Goal: Check status: Check status

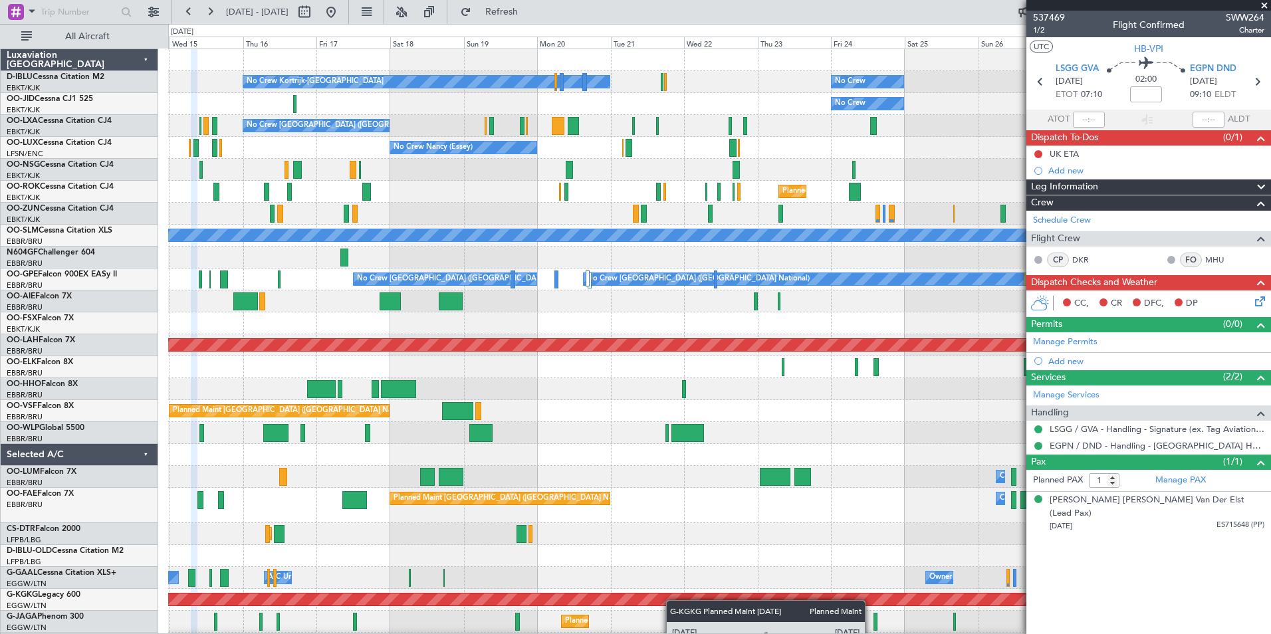
click at [671, 613] on div "No Crew Kortrijk-[GEOGRAPHIC_DATA] No Crew Owner [GEOGRAPHIC_DATA]-[GEOGRAPHIC_…" at bounding box center [719, 527] width 1102 height 956
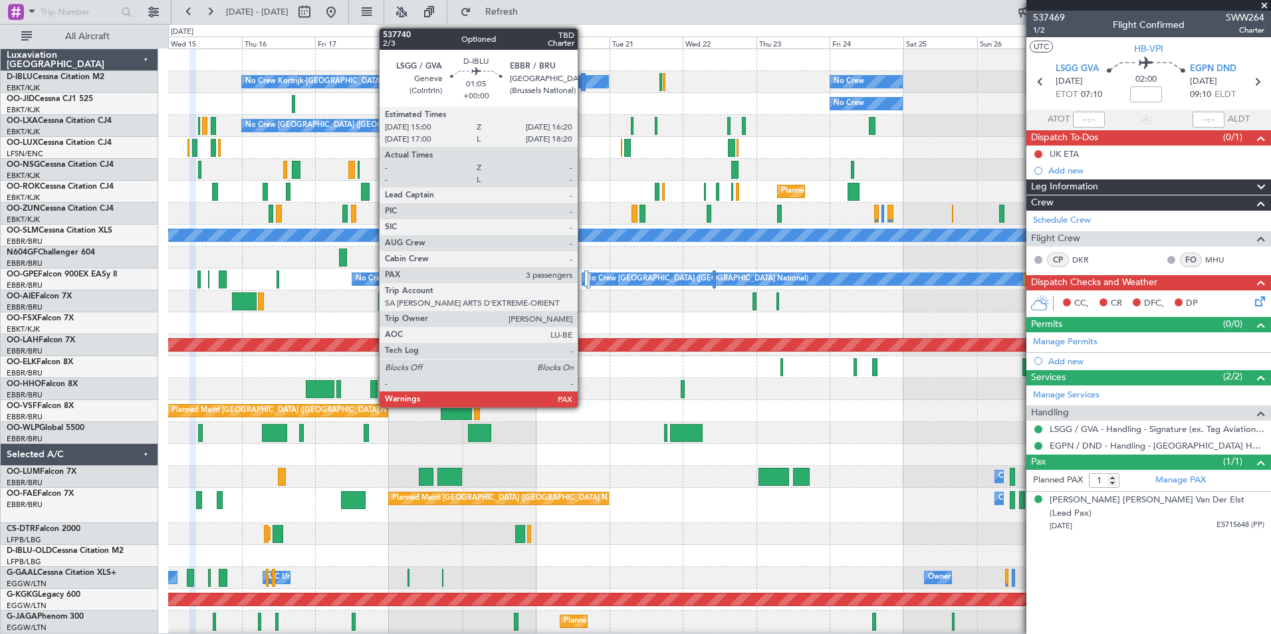
click at [583, 82] on div at bounding box center [583, 82] width 5 height 18
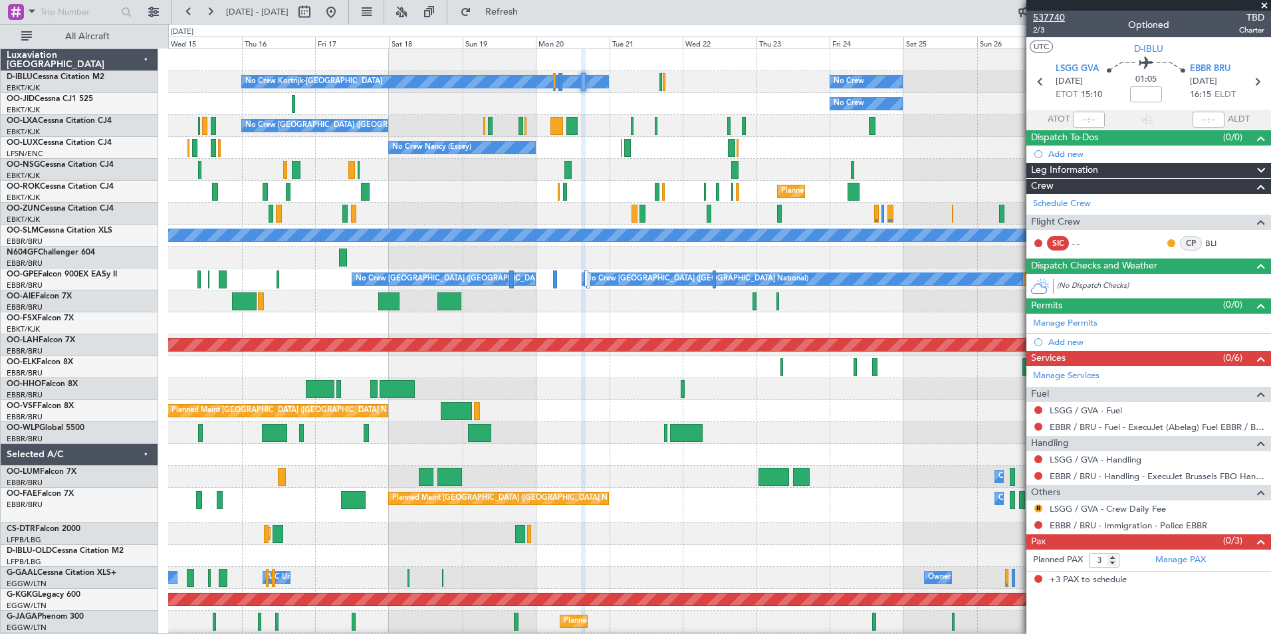
click at [1047, 14] on span "537740" at bounding box center [1049, 18] width 32 height 14
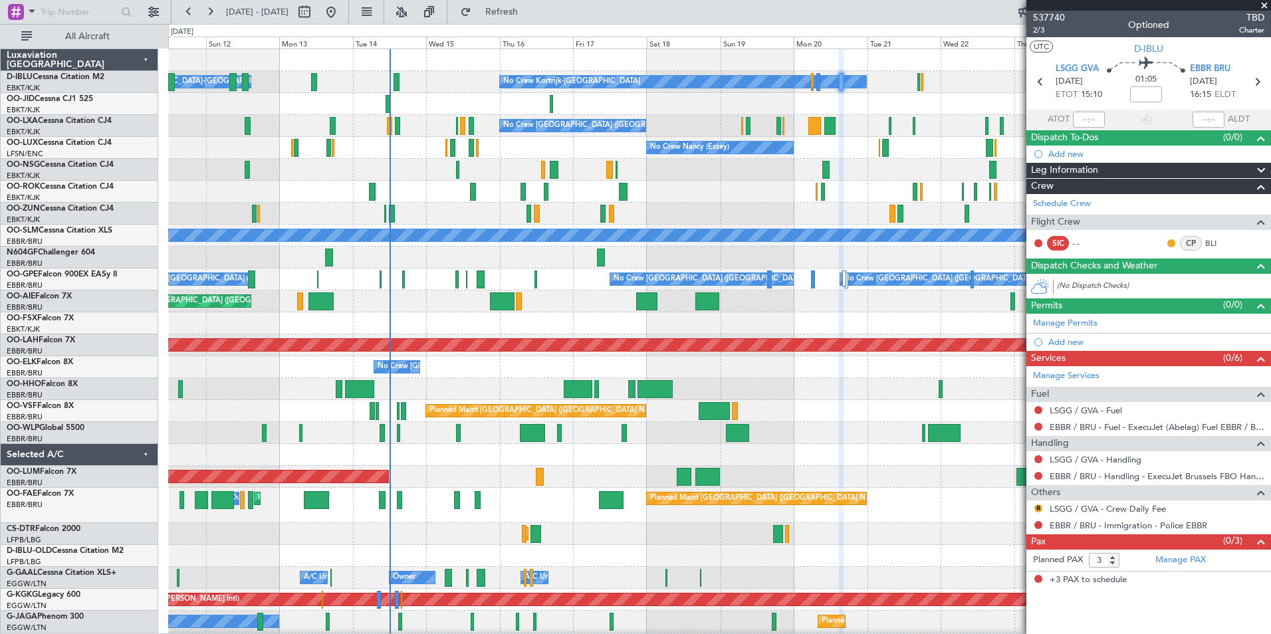
click at [803, 142] on div "No Crew Kortrijk-[GEOGRAPHIC_DATA] No Crew Owner [GEOGRAPHIC_DATA]-[GEOGRAPHIC_…" at bounding box center [719, 516] width 1102 height 934
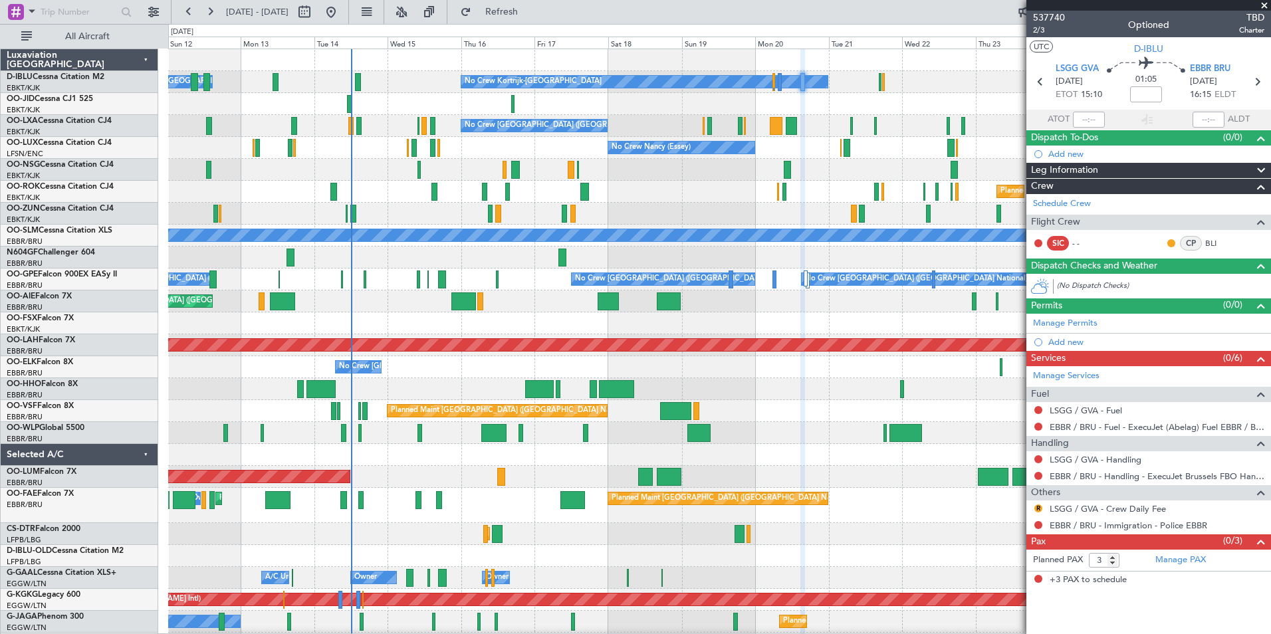
click at [912, 209] on div "No Crew Kortrijk-[GEOGRAPHIC_DATA] No Crew Owner [GEOGRAPHIC_DATA]-[GEOGRAPHIC_…" at bounding box center [719, 527] width 1102 height 956
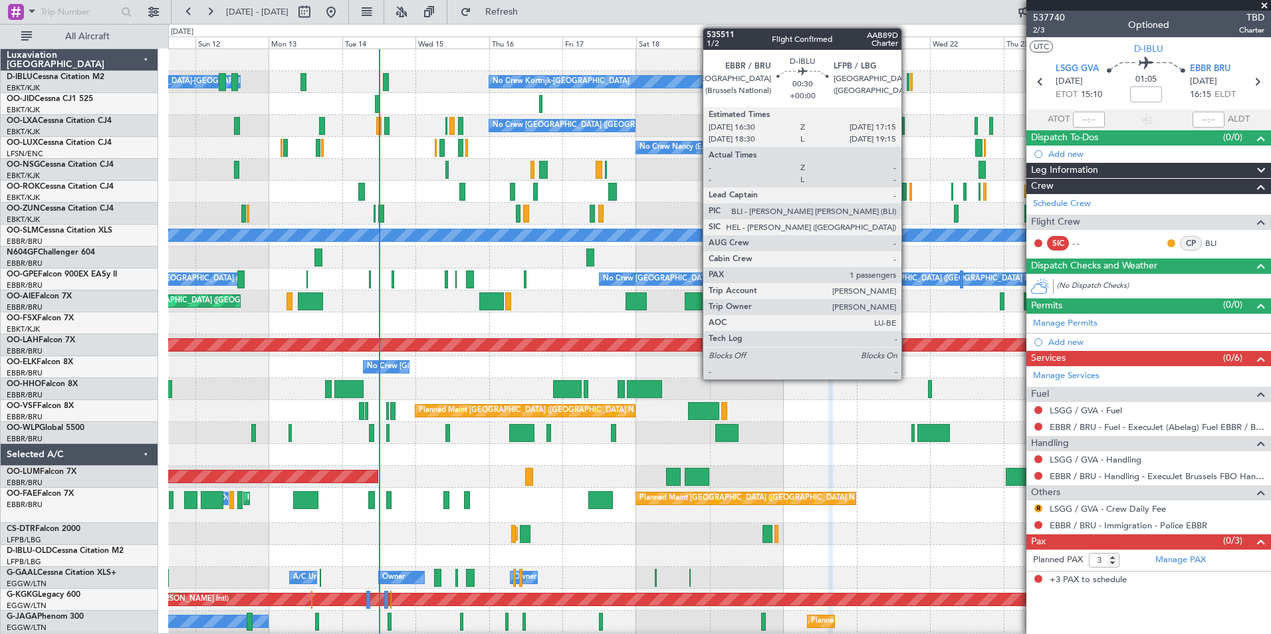
click at [907, 86] on div at bounding box center [907, 82] width 3 height 18
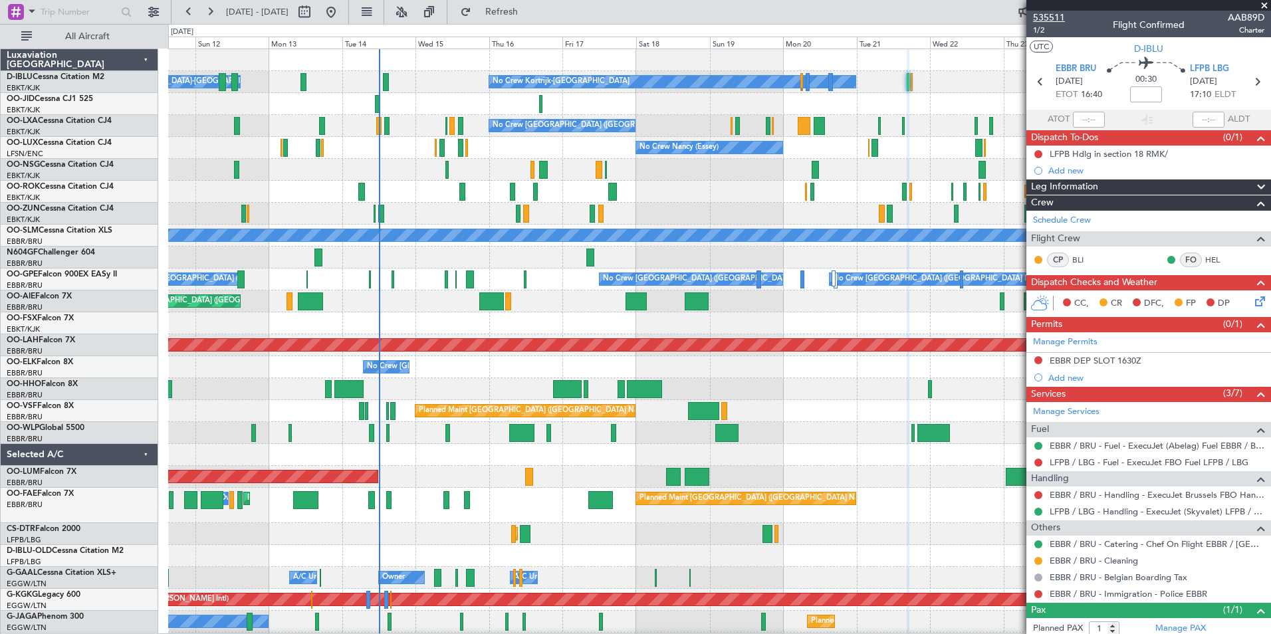
click at [1035, 17] on span "535511" at bounding box center [1049, 18] width 32 height 14
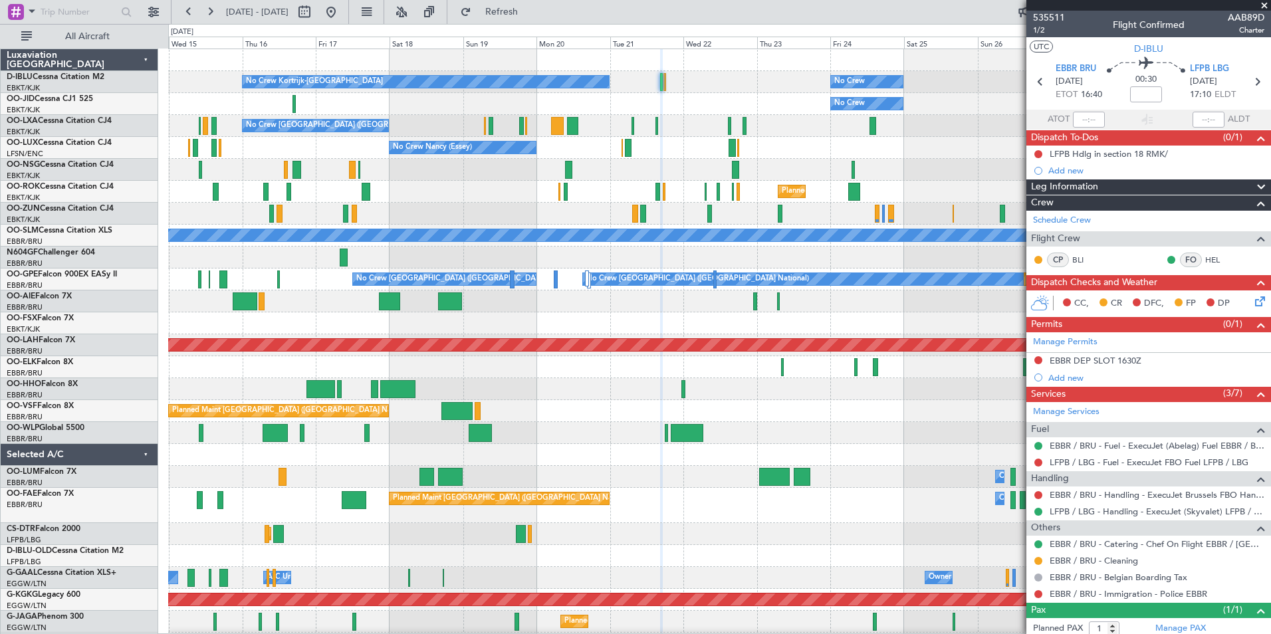
click at [540, 248] on div "No Crew Kortrijk-[GEOGRAPHIC_DATA] No Crew Owner [GEOGRAPHIC_DATA]-[GEOGRAPHIC_…" at bounding box center [719, 527] width 1102 height 956
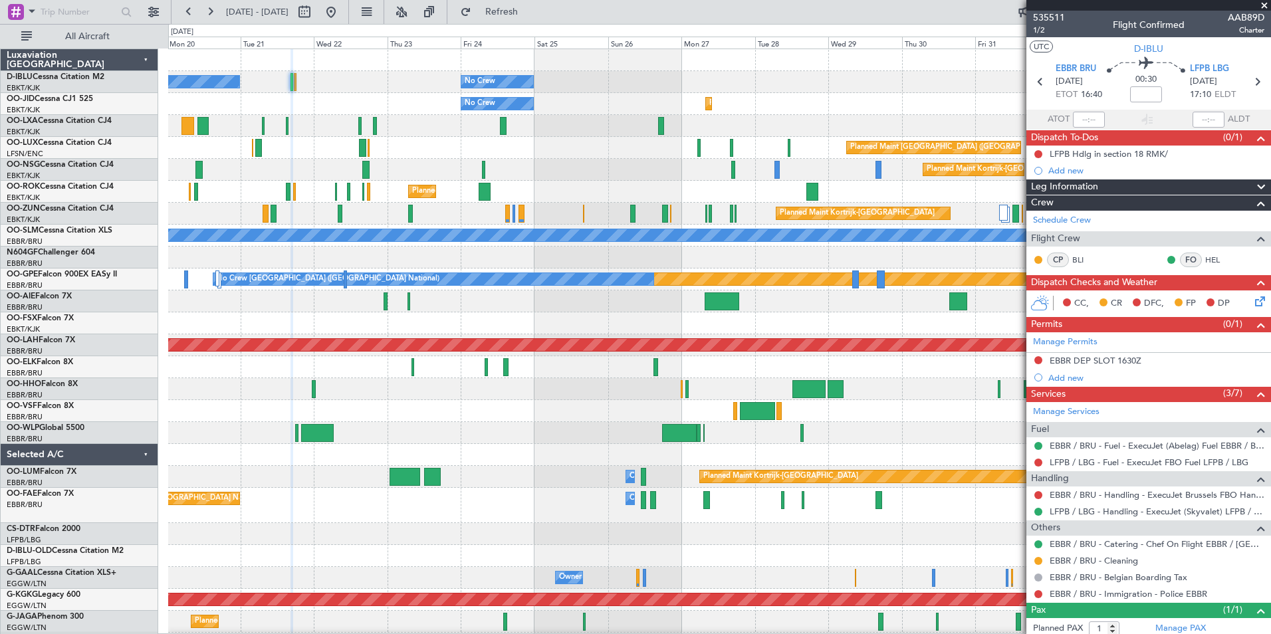
click at [521, 508] on div "No Crew Kortrijk-[GEOGRAPHIC_DATA] No Crew Planned Maint [GEOGRAPHIC_DATA] ([GE…" at bounding box center [719, 516] width 1102 height 934
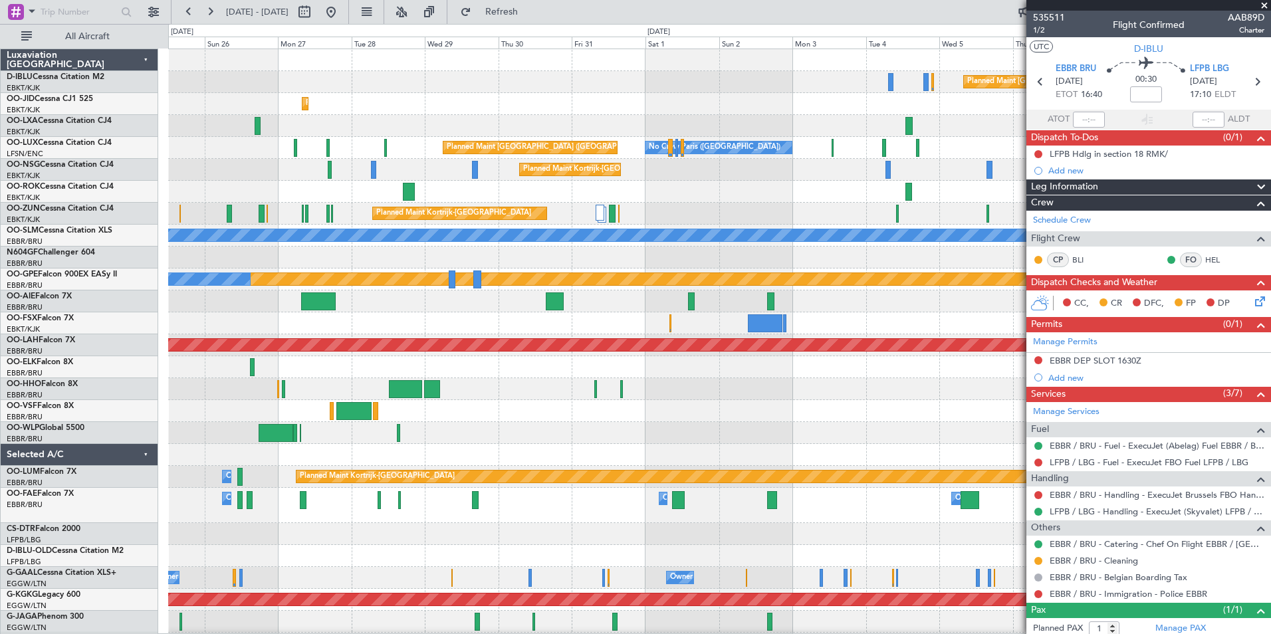
click at [411, 373] on div "Planned Maint [GEOGRAPHIC_DATA] ([GEOGRAPHIC_DATA]) No Crew Planned Maint [GEOG…" at bounding box center [719, 516] width 1102 height 934
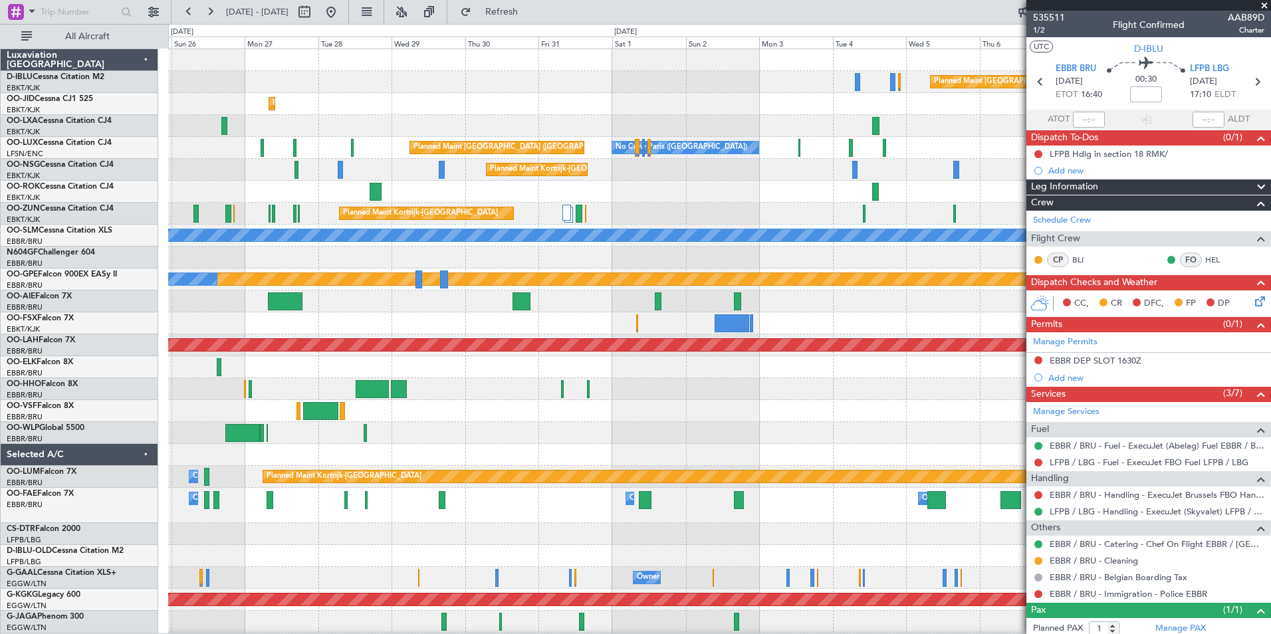
click at [698, 116] on div "Planned Maint Kortrijk-[GEOGRAPHIC_DATA]" at bounding box center [719, 126] width 1102 height 22
click at [1006, 102] on div "Planned Maint Kortrijk-[GEOGRAPHIC_DATA] No Crew" at bounding box center [719, 104] width 1102 height 22
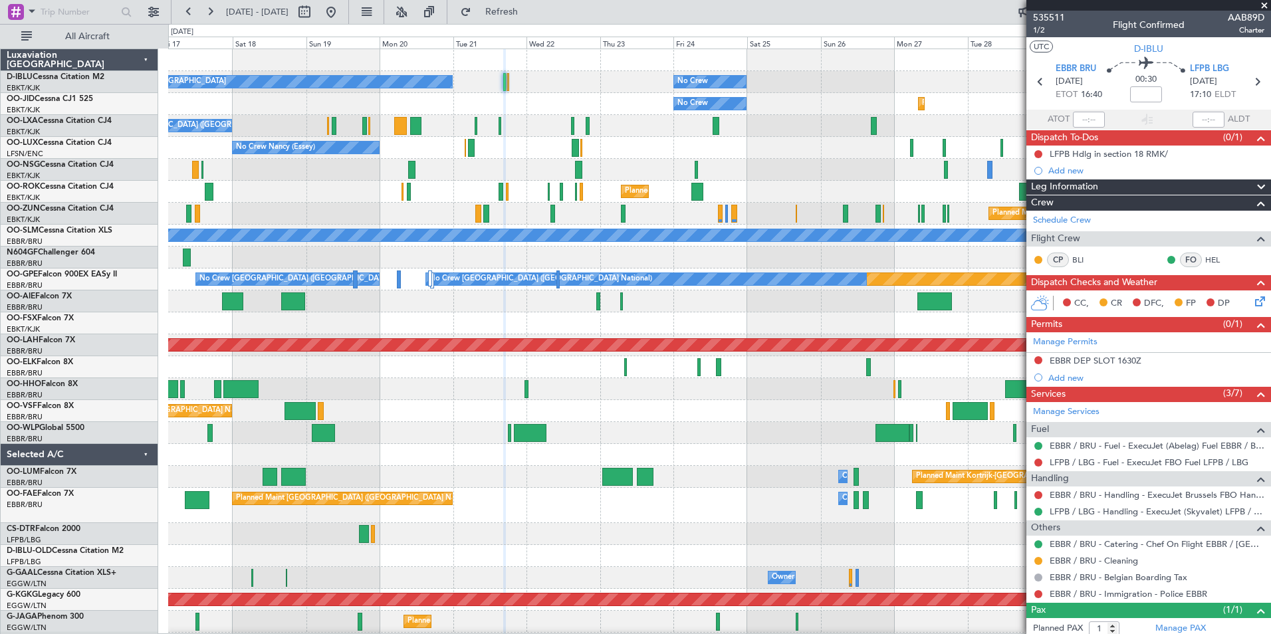
click at [946, 145] on div "No Crew No Crew Kortrijk-[GEOGRAPHIC_DATA] Planned Maint [GEOGRAPHIC_DATA]-[GEO…" at bounding box center [719, 505] width 1102 height 912
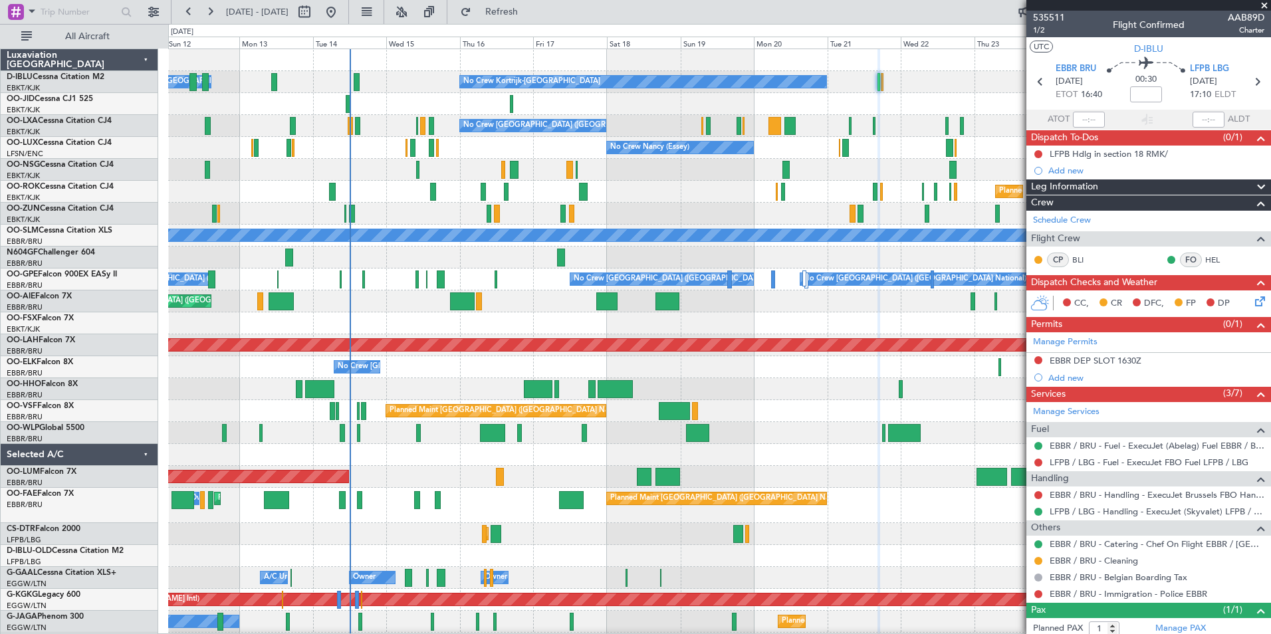
click at [910, 167] on div "No Crew No Crew Kortrijk-[GEOGRAPHIC_DATA] Owner [GEOGRAPHIC_DATA]-[GEOGRAPHIC_…" at bounding box center [719, 505] width 1102 height 912
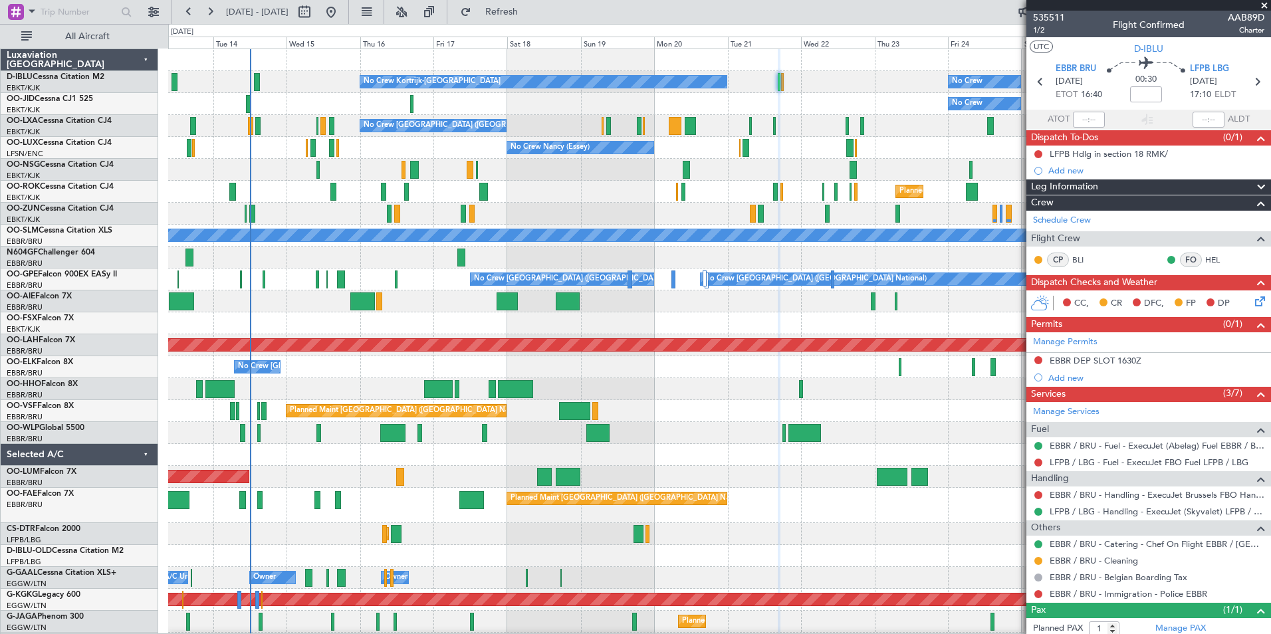
click at [631, 436] on div "No Crew No Crew Kortrijk-[GEOGRAPHIC_DATA] Owner [GEOGRAPHIC_DATA]-[GEOGRAPHIC_…" at bounding box center [719, 527] width 1102 height 956
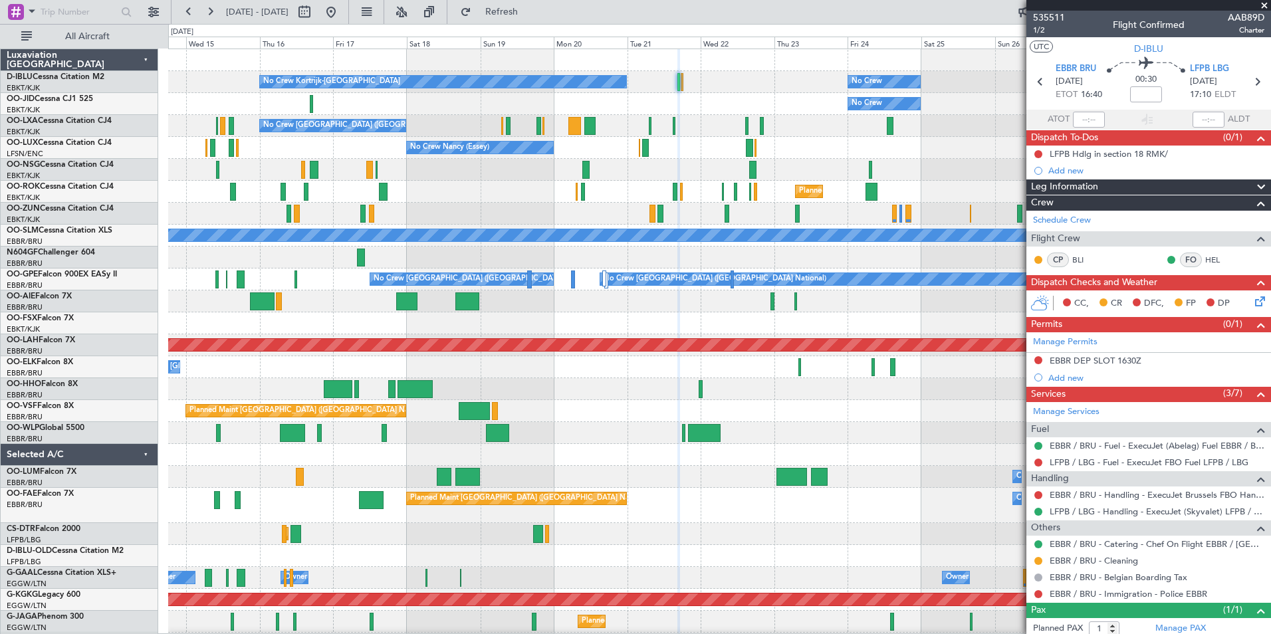
click at [617, 310] on div "Planned Maint [GEOGRAPHIC_DATA] ([GEOGRAPHIC_DATA])" at bounding box center [719, 301] width 1102 height 22
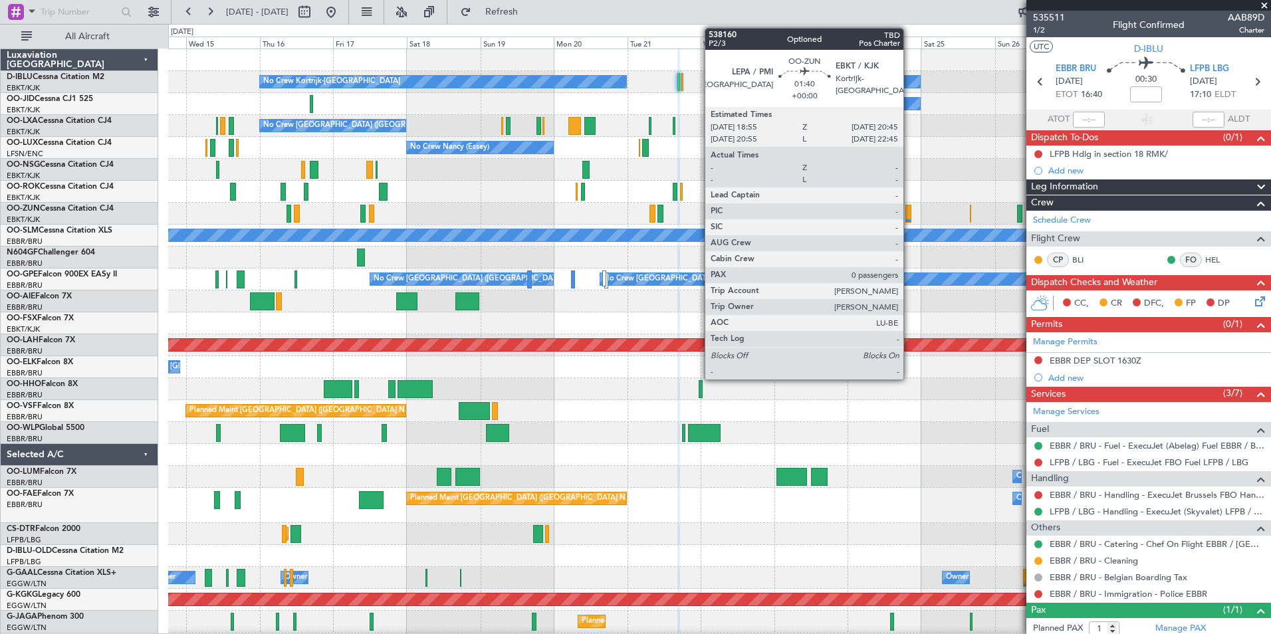
click at [909, 217] on div at bounding box center [908, 214] width 6 height 18
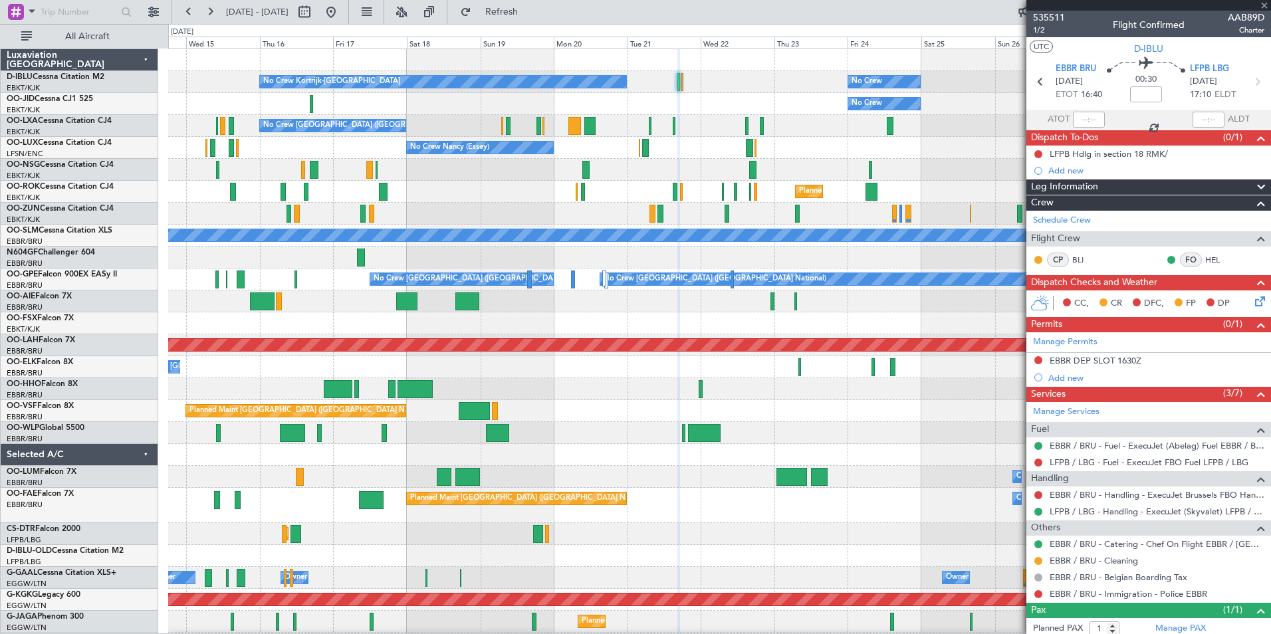
type input "0"
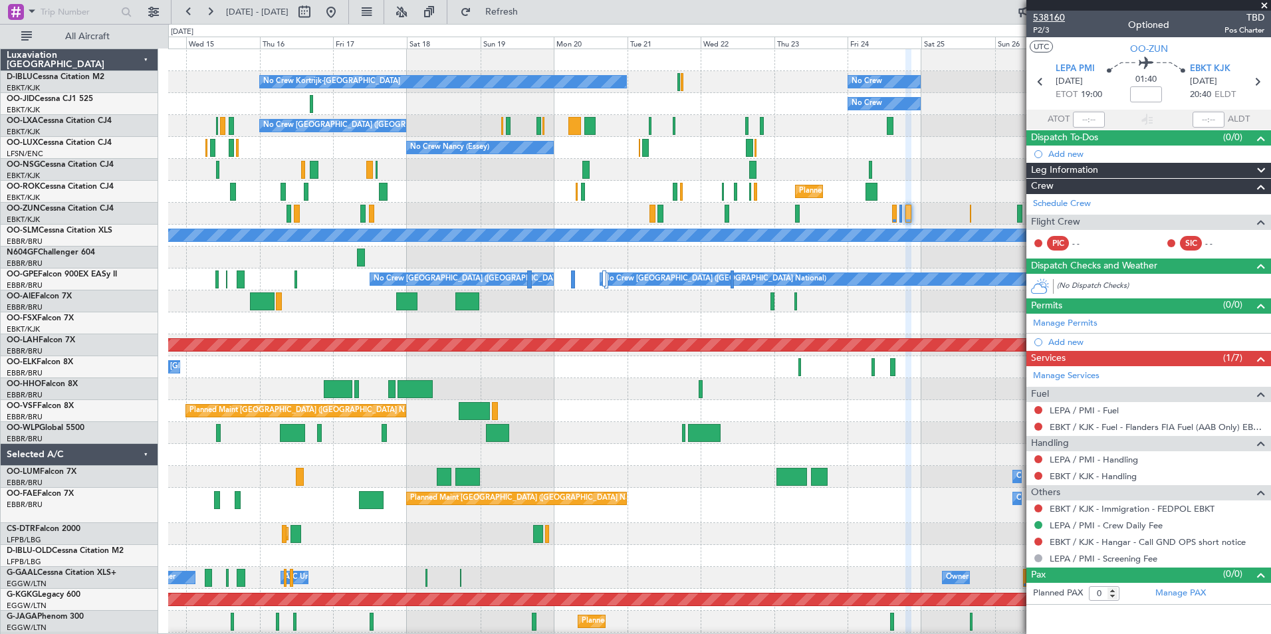
click at [1056, 21] on span "538160" at bounding box center [1049, 18] width 32 height 14
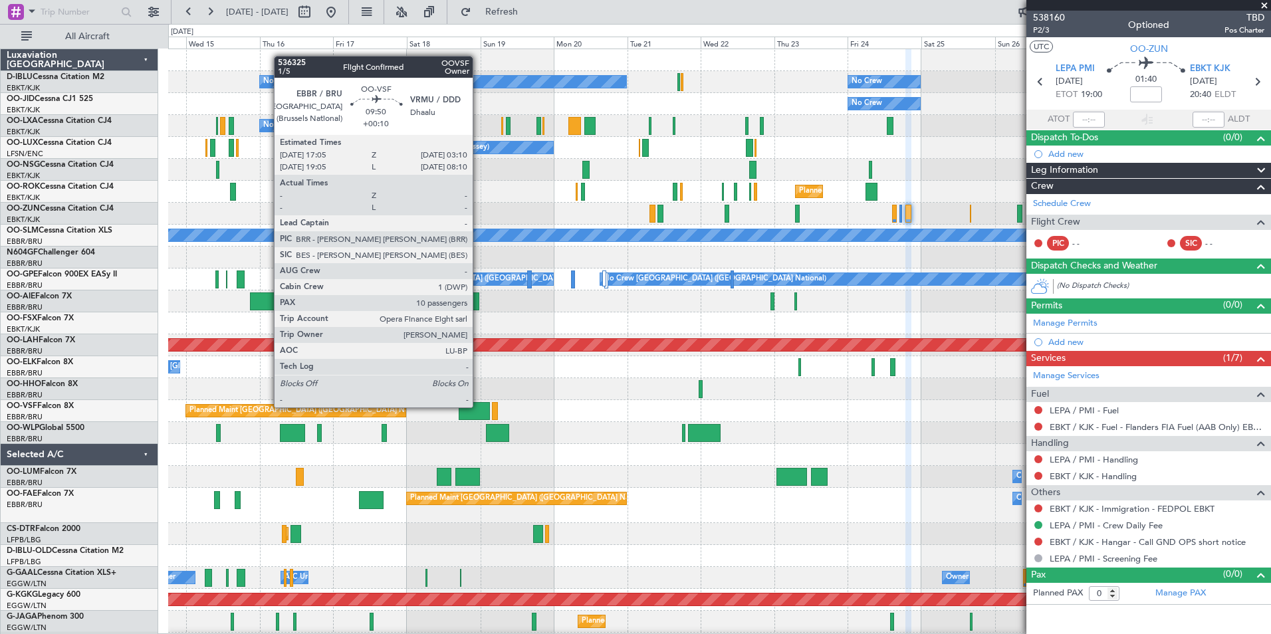
click at [821, 441] on div "No Crew Kortrijk-[GEOGRAPHIC_DATA] No Crew Owner [GEOGRAPHIC_DATA]-[GEOGRAPHIC_…" at bounding box center [719, 516] width 1102 height 934
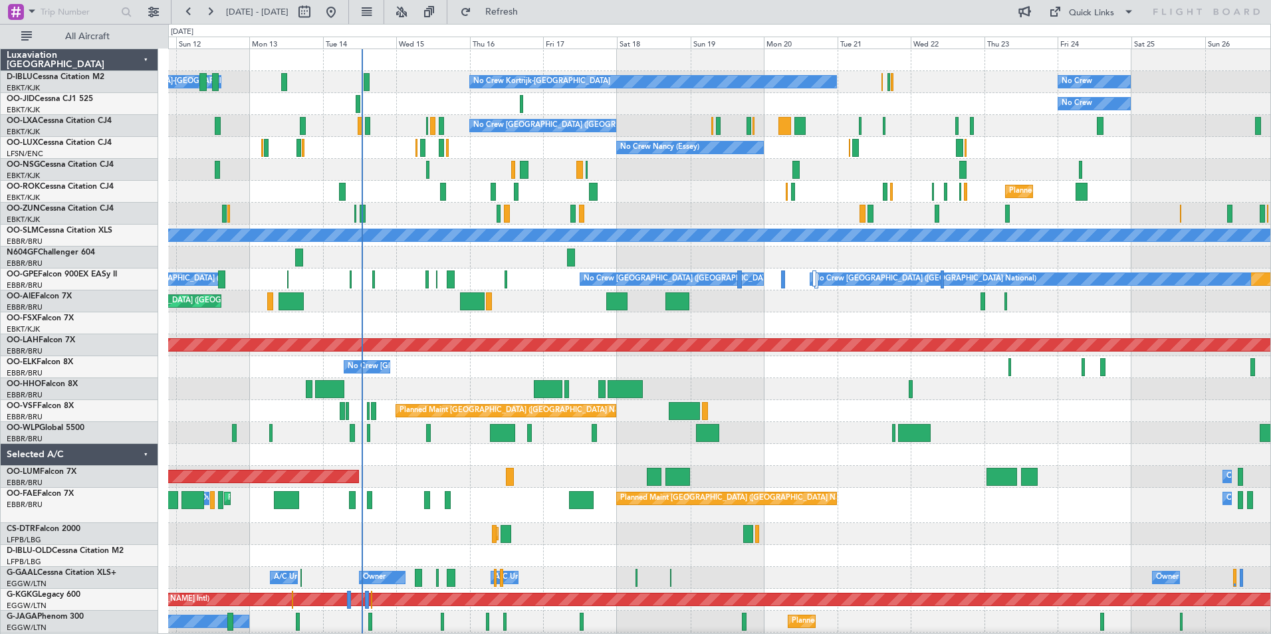
click at [614, 321] on div "No Crew Kortrijk-[GEOGRAPHIC_DATA] Owner [GEOGRAPHIC_DATA]-[GEOGRAPHIC_DATA] No…" at bounding box center [719, 527] width 1102 height 956
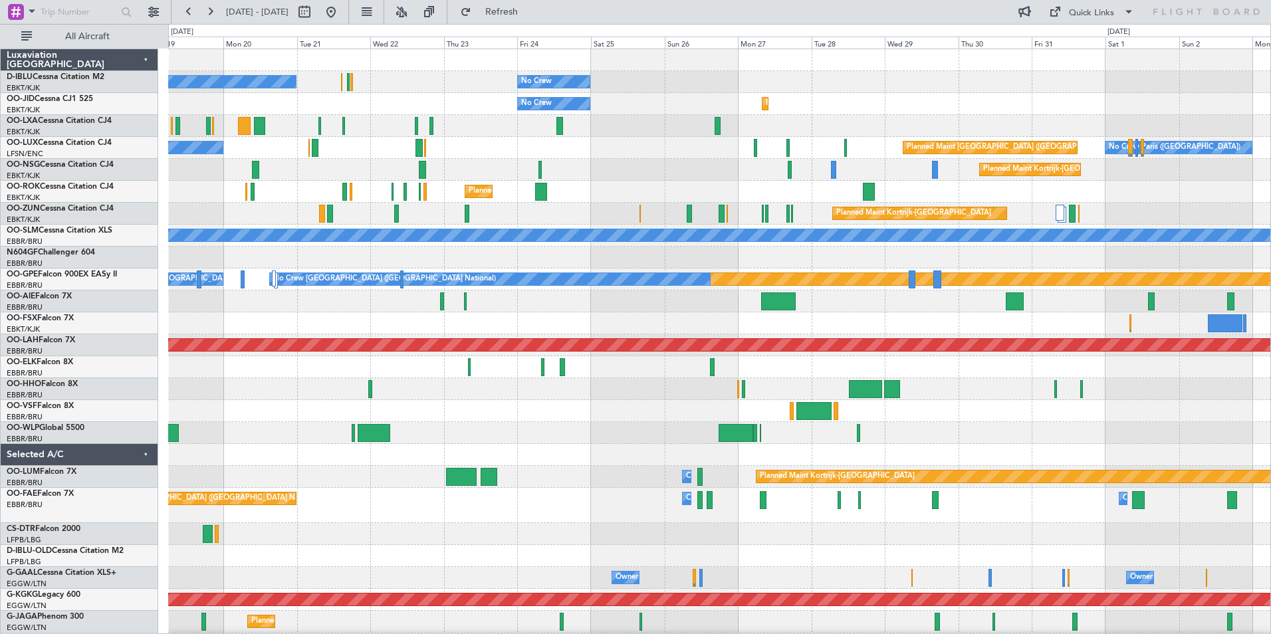
click at [647, 380] on div "No Crew Kortrijk-[GEOGRAPHIC_DATA] No Crew Planned Maint [GEOGRAPHIC_DATA] ([GE…" at bounding box center [719, 516] width 1102 height 934
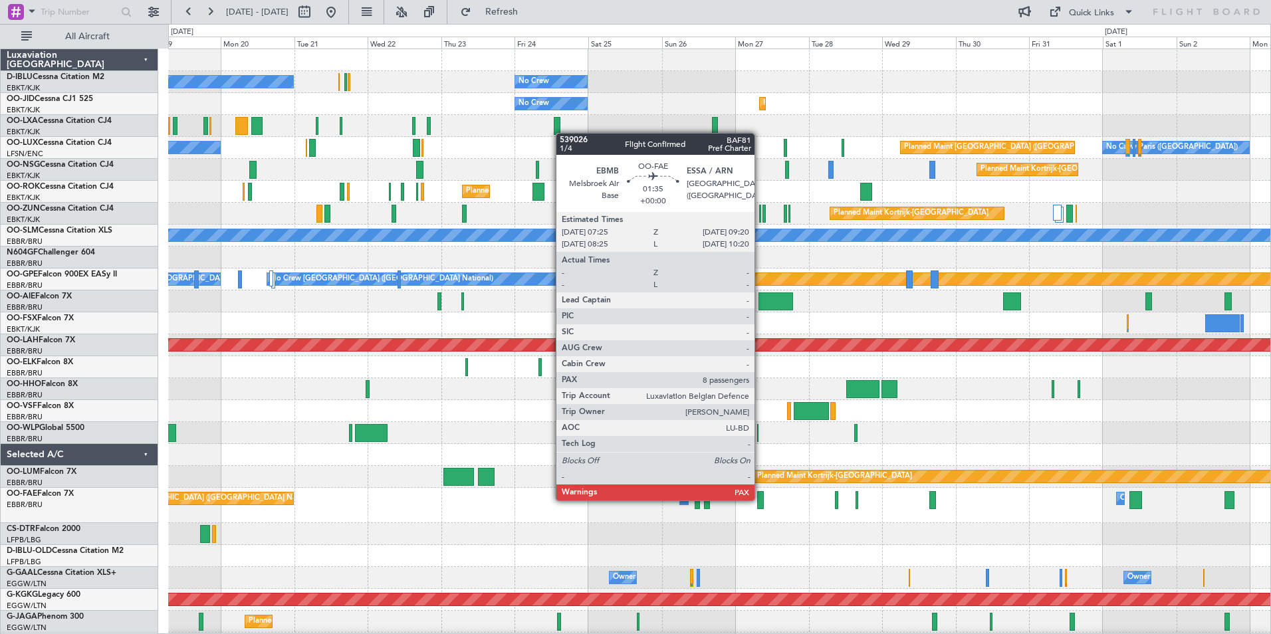
click at [760, 499] on div at bounding box center [760, 500] width 6 height 18
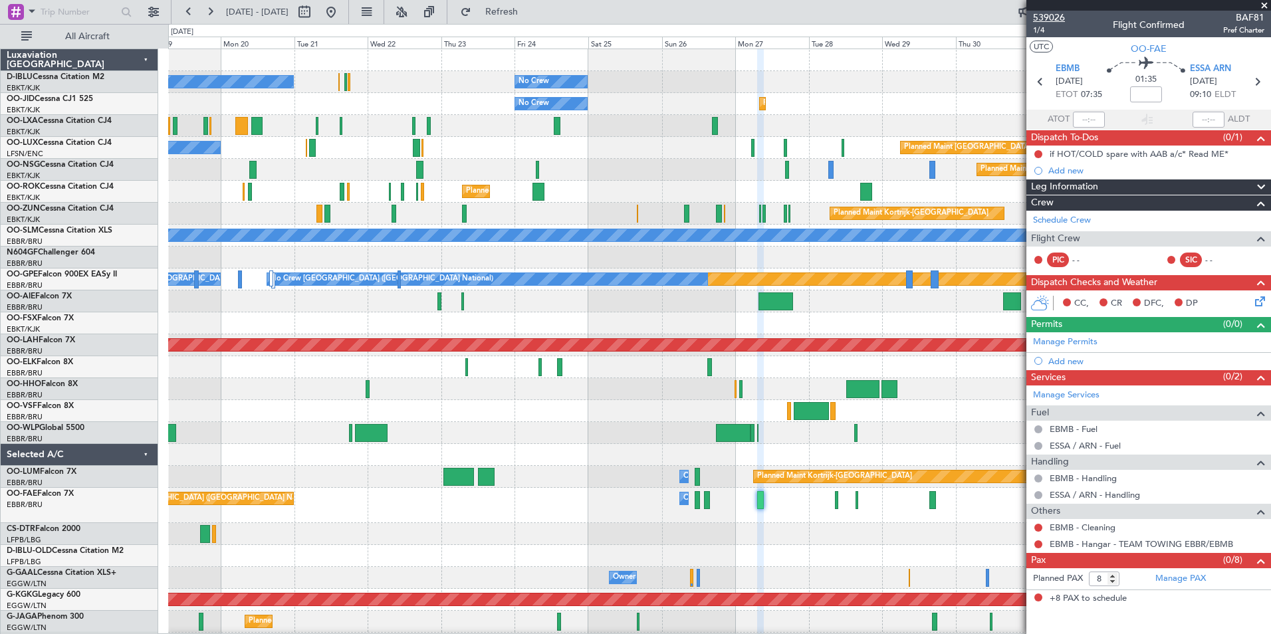
click at [1045, 19] on span "539026" at bounding box center [1049, 18] width 32 height 14
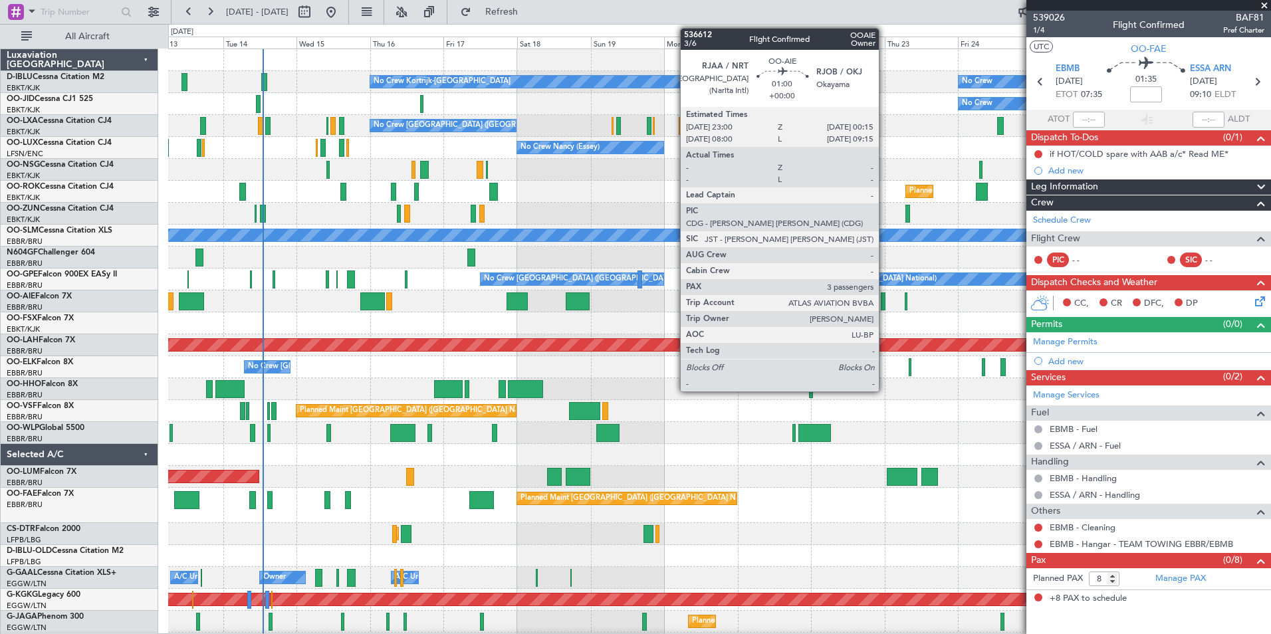
click at [884, 308] on div at bounding box center [883, 301] width 4 height 18
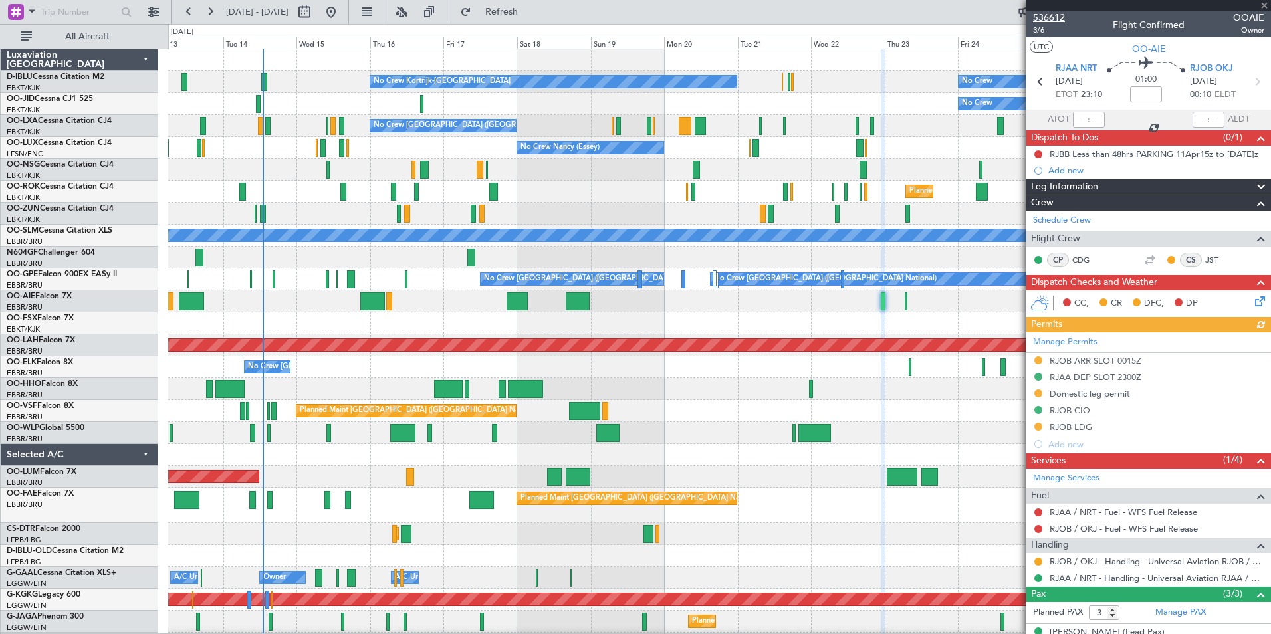
click at [1051, 19] on span "536612" at bounding box center [1049, 18] width 32 height 14
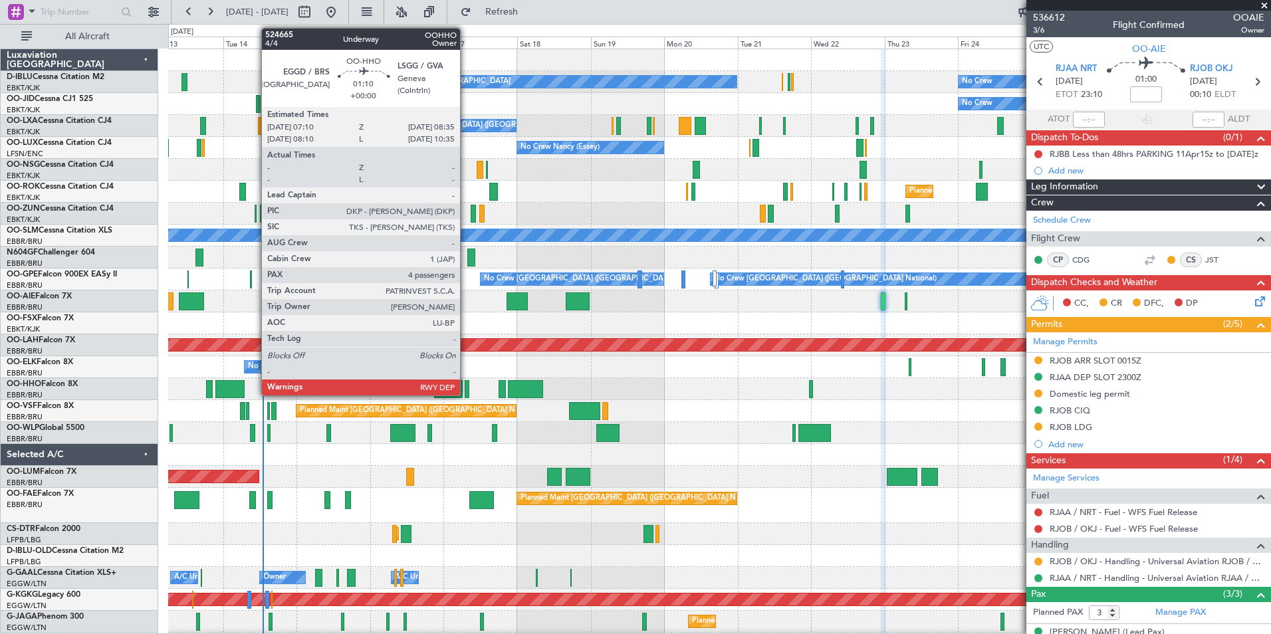
click at [466, 386] on div at bounding box center [467, 389] width 5 height 18
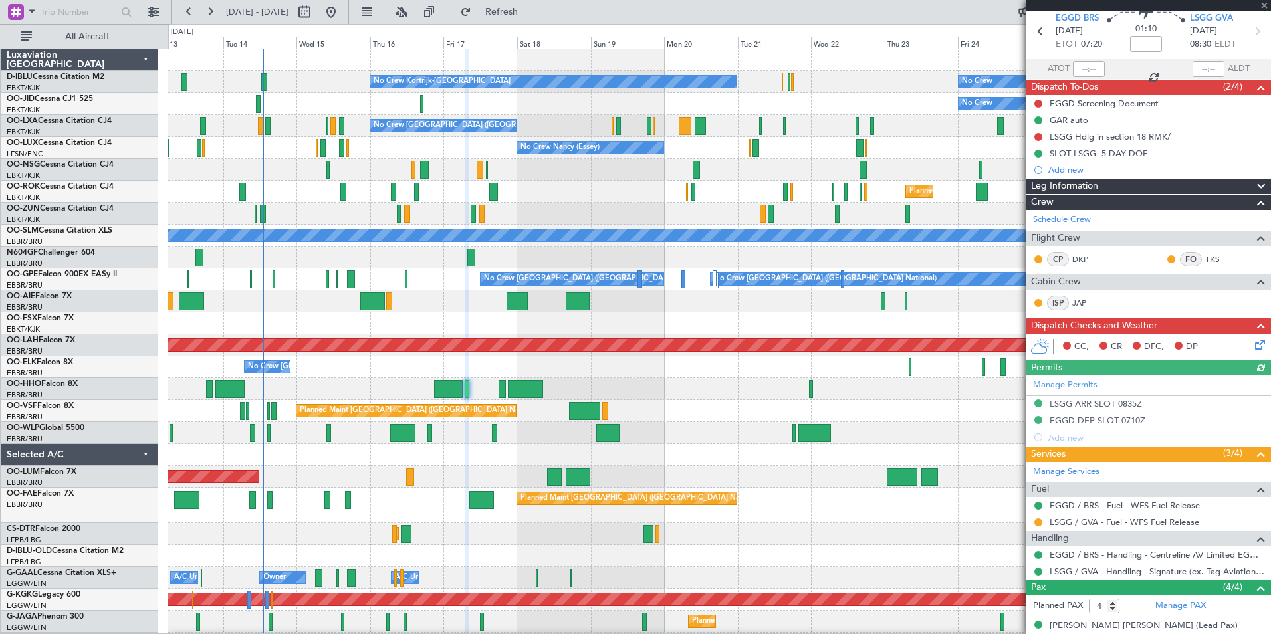
scroll to position [133, 0]
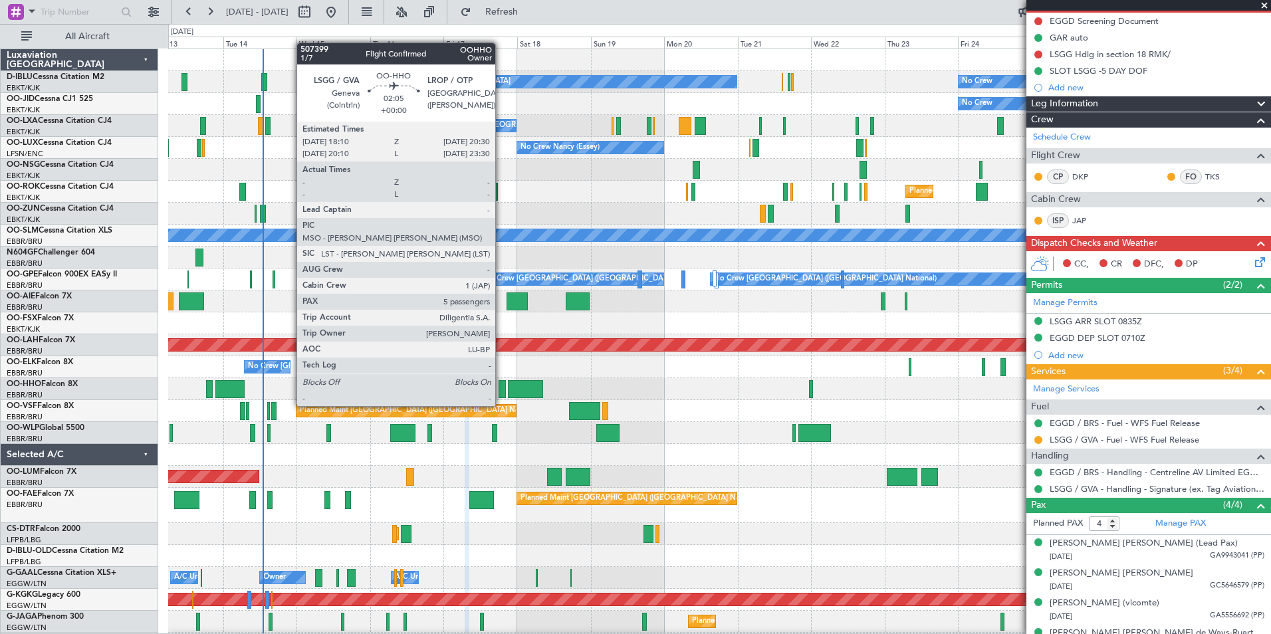
click at [501, 393] on div at bounding box center [501, 389] width 7 height 18
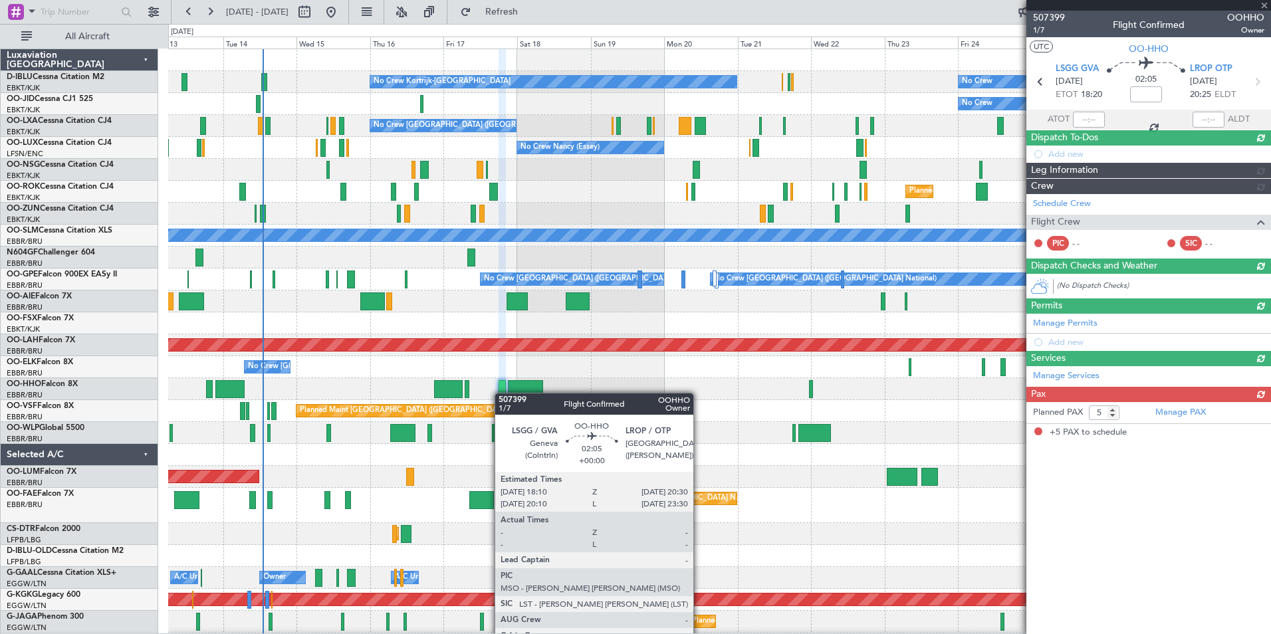
scroll to position [0, 0]
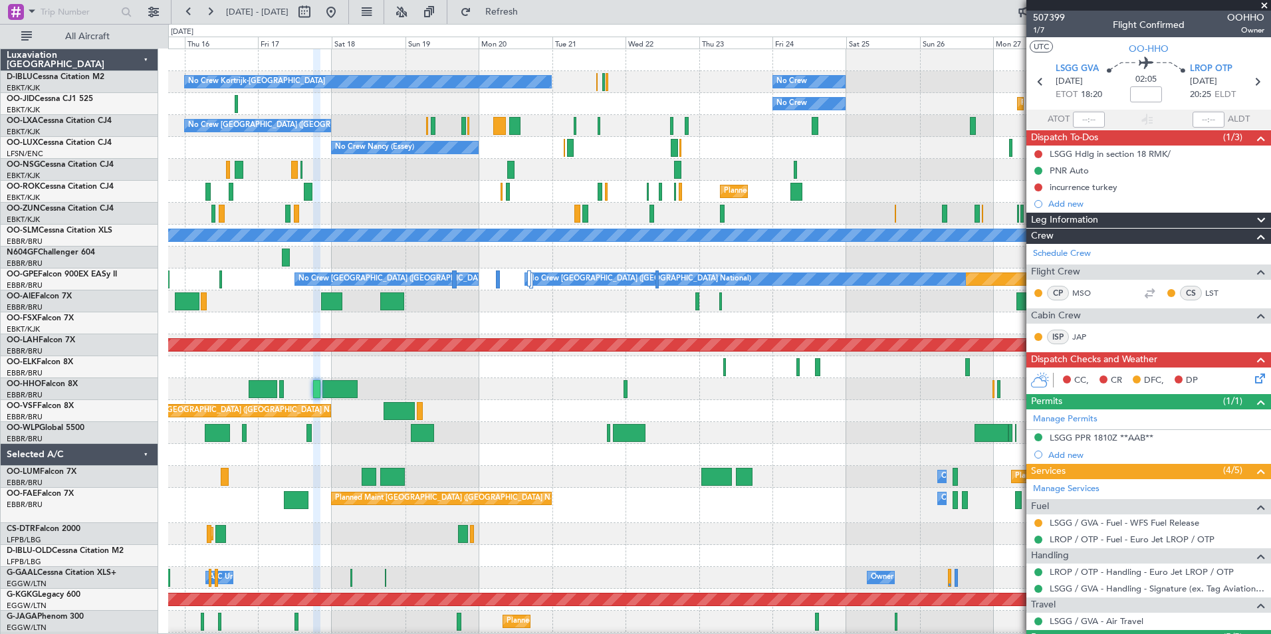
click at [646, 427] on div "No Crew Kortrijk-[GEOGRAPHIC_DATA] No Crew Owner [GEOGRAPHIC_DATA]-[GEOGRAPHIC_…" at bounding box center [719, 527] width 1102 height 956
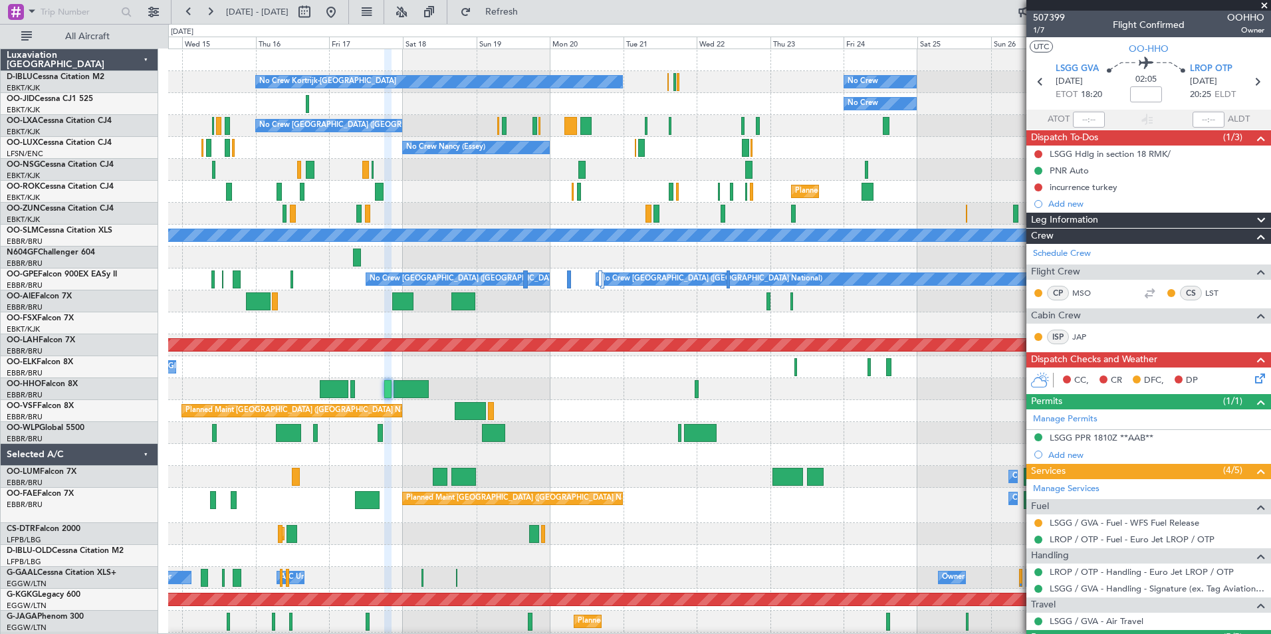
click at [870, 411] on div "Planned Maint [GEOGRAPHIC_DATA] ([GEOGRAPHIC_DATA] National)" at bounding box center [719, 411] width 1102 height 22
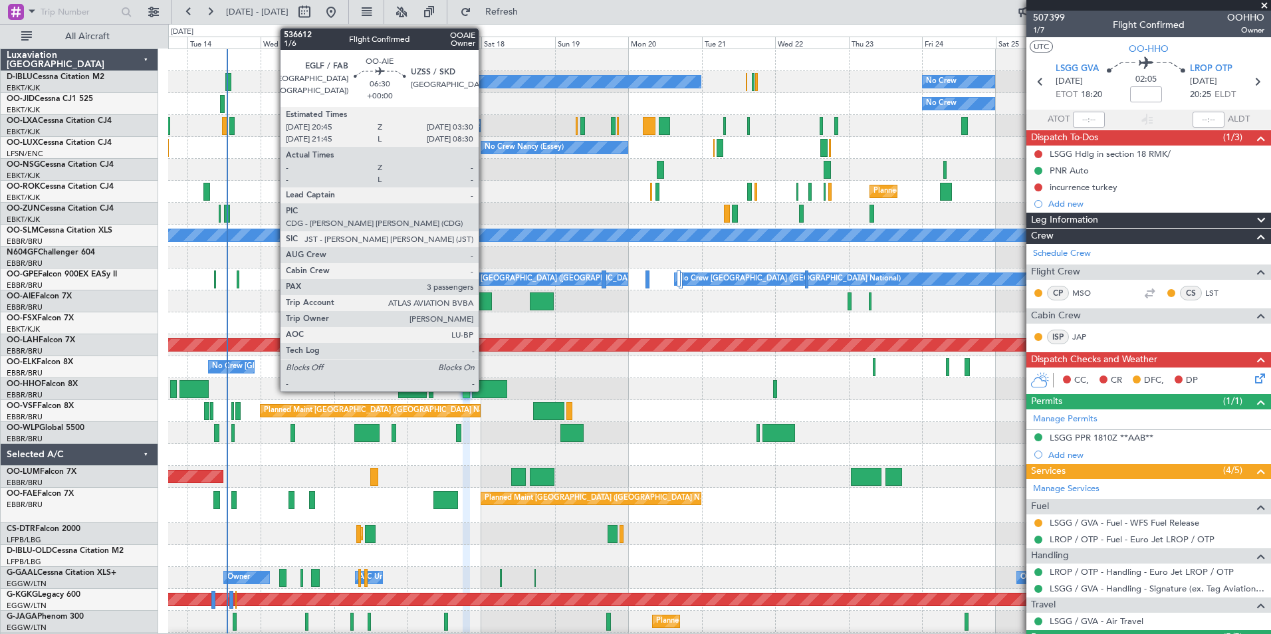
click at [484, 306] on div at bounding box center [480, 301] width 21 height 18
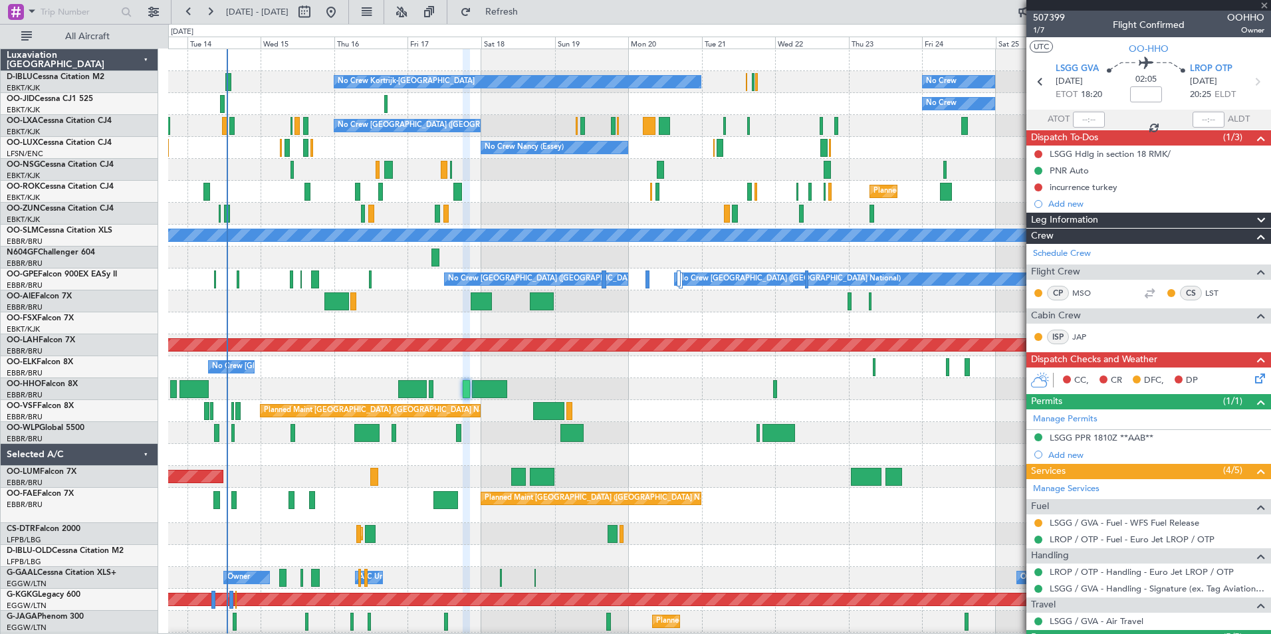
type input "3"
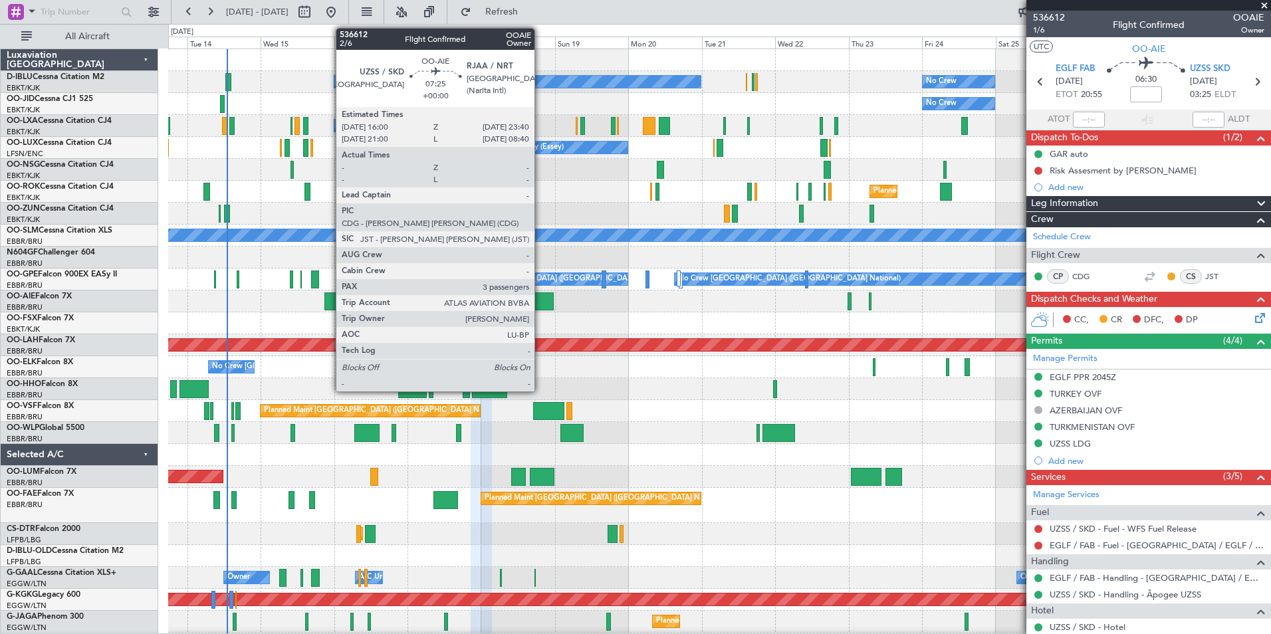
click at [540, 299] on div at bounding box center [542, 301] width 24 height 18
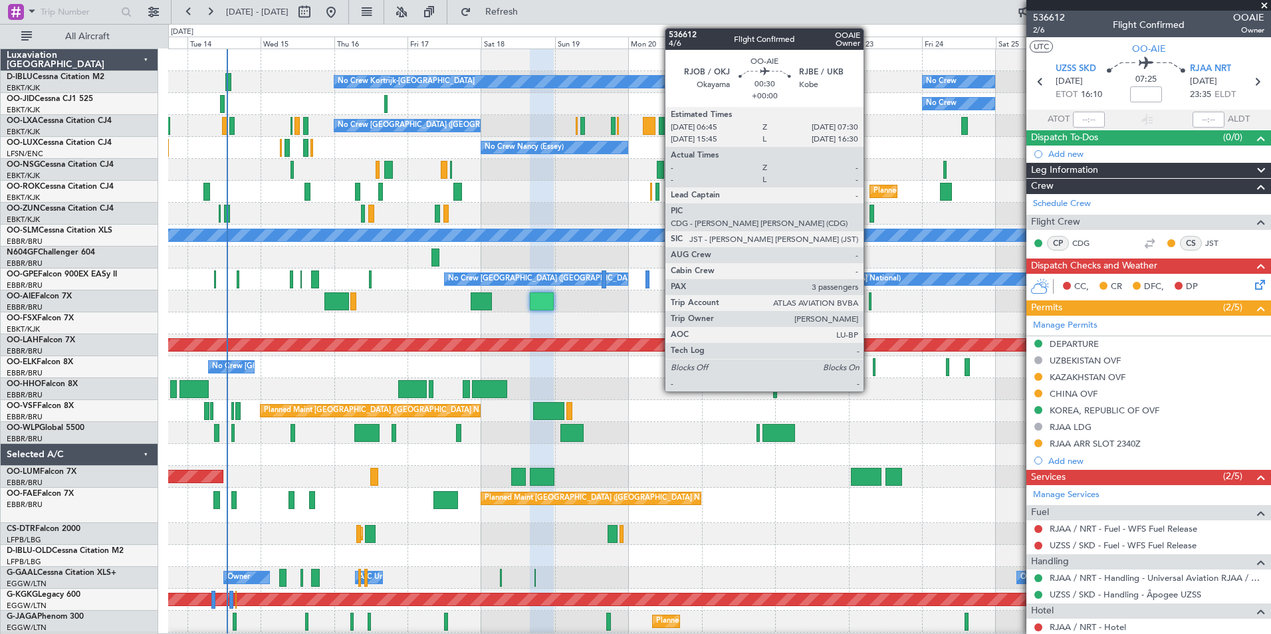
click at [869, 304] on div at bounding box center [870, 301] width 3 height 18
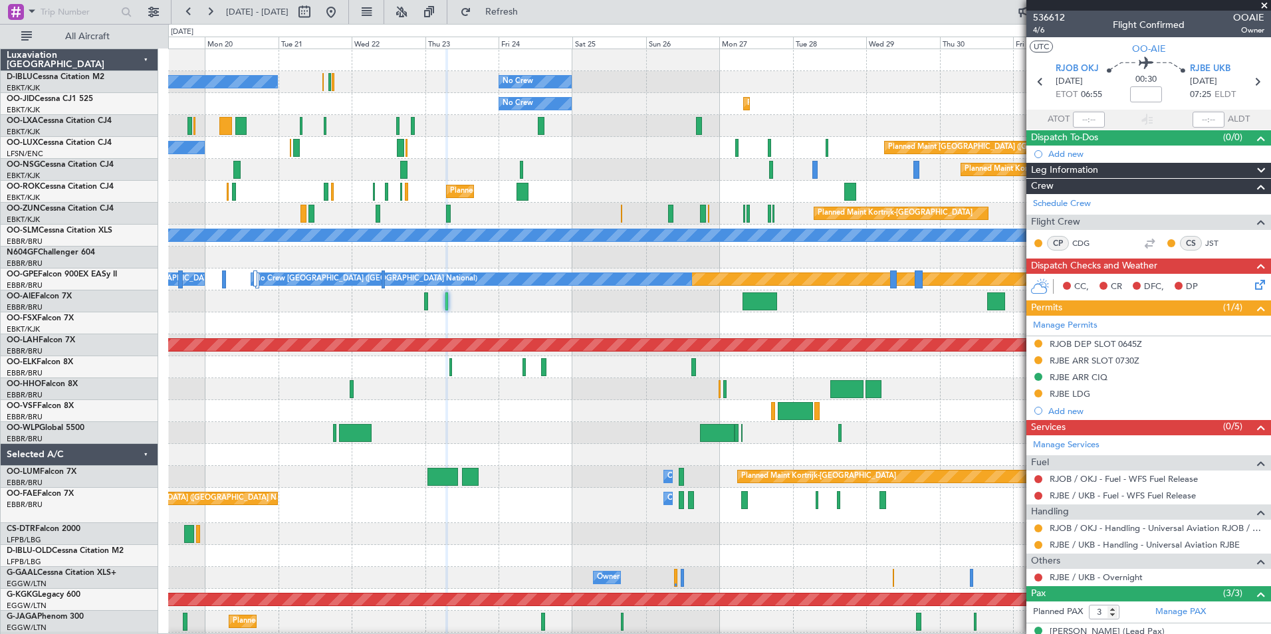
click at [472, 334] on div at bounding box center [719, 323] width 1102 height 22
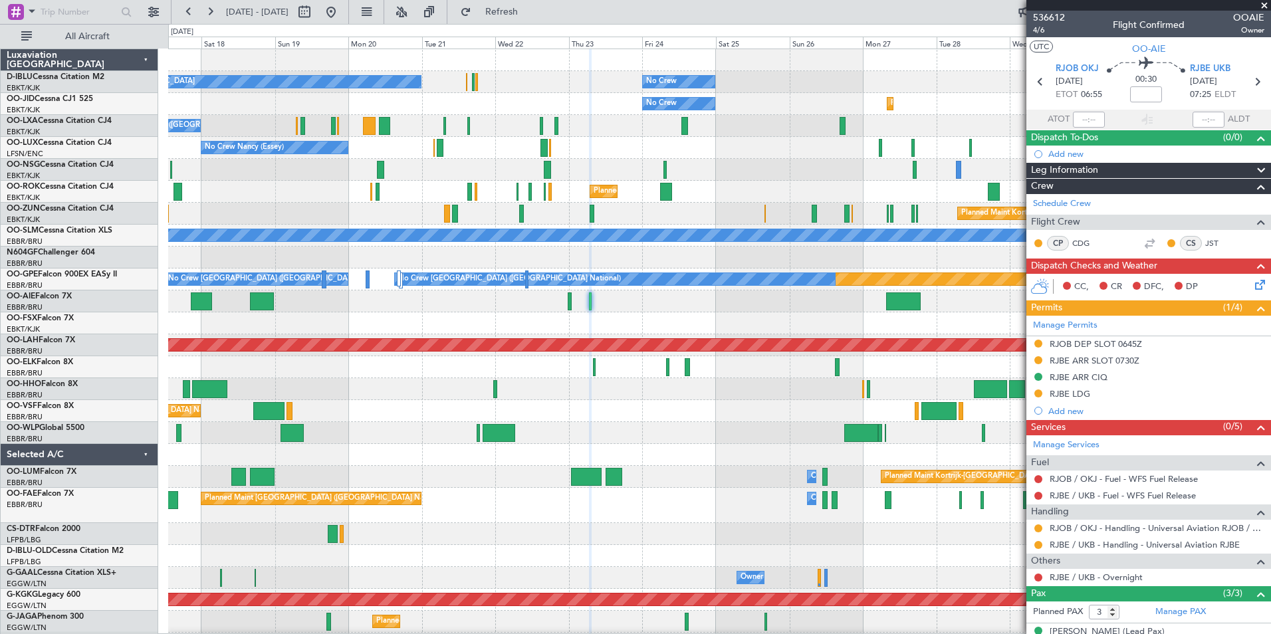
click at [823, 325] on div "No Crew Kortrijk-[GEOGRAPHIC_DATA] No Crew Planned Maint [GEOGRAPHIC_DATA]-[GEO…" at bounding box center [719, 494] width 1102 height 890
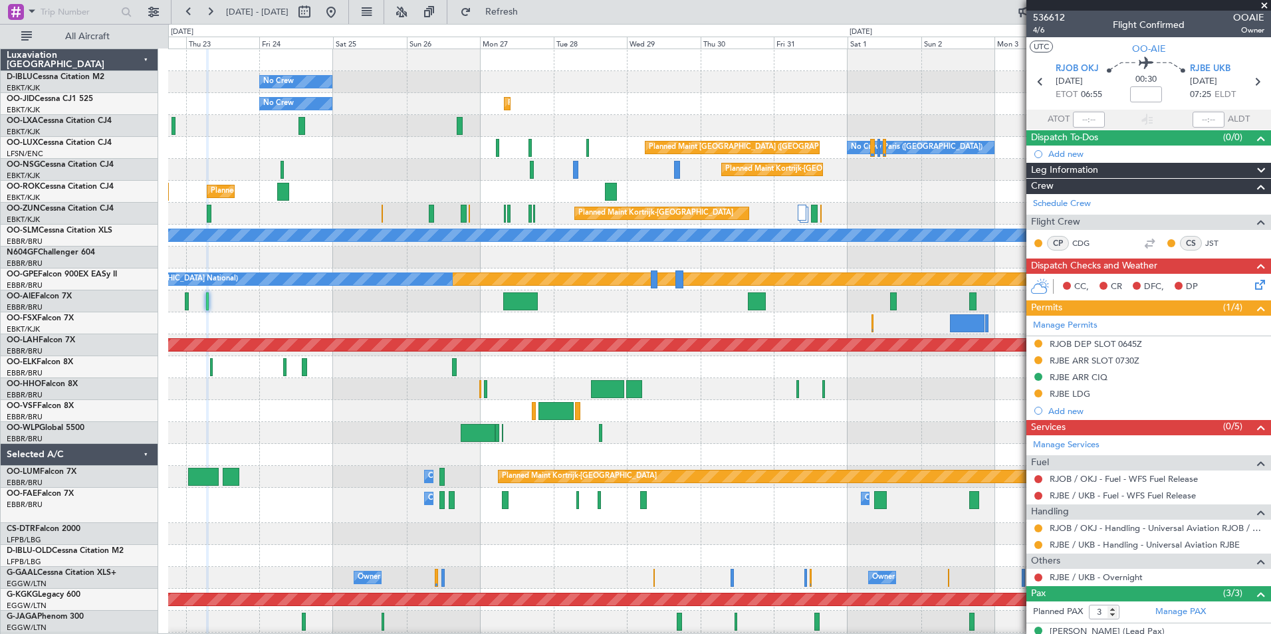
click at [484, 397] on div at bounding box center [485, 389] width 3 height 18
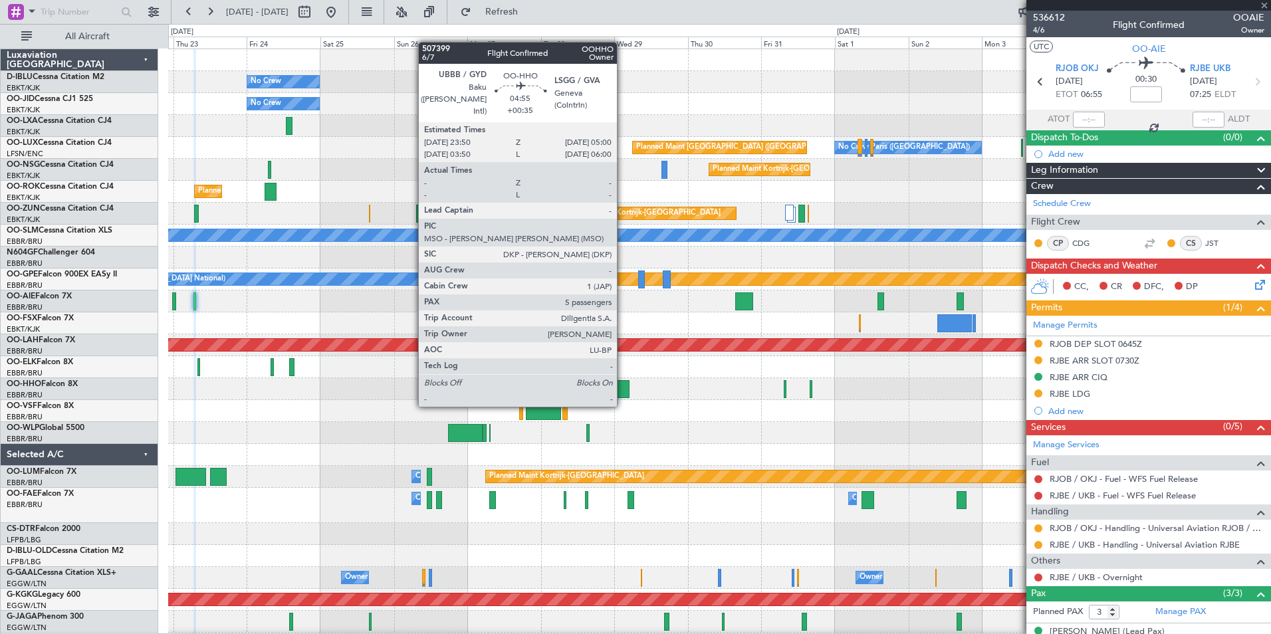
type input "-00:05"
type input "5"
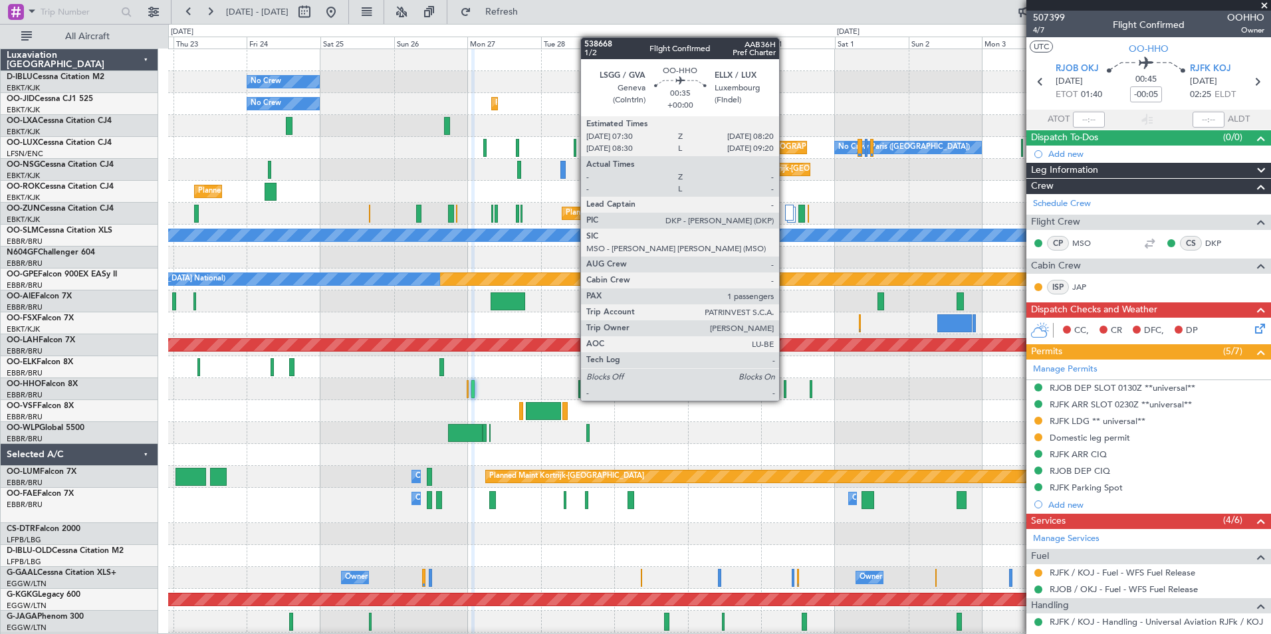
click at [785, 387] on div at bounding box center [784, 389] width 3 height 18
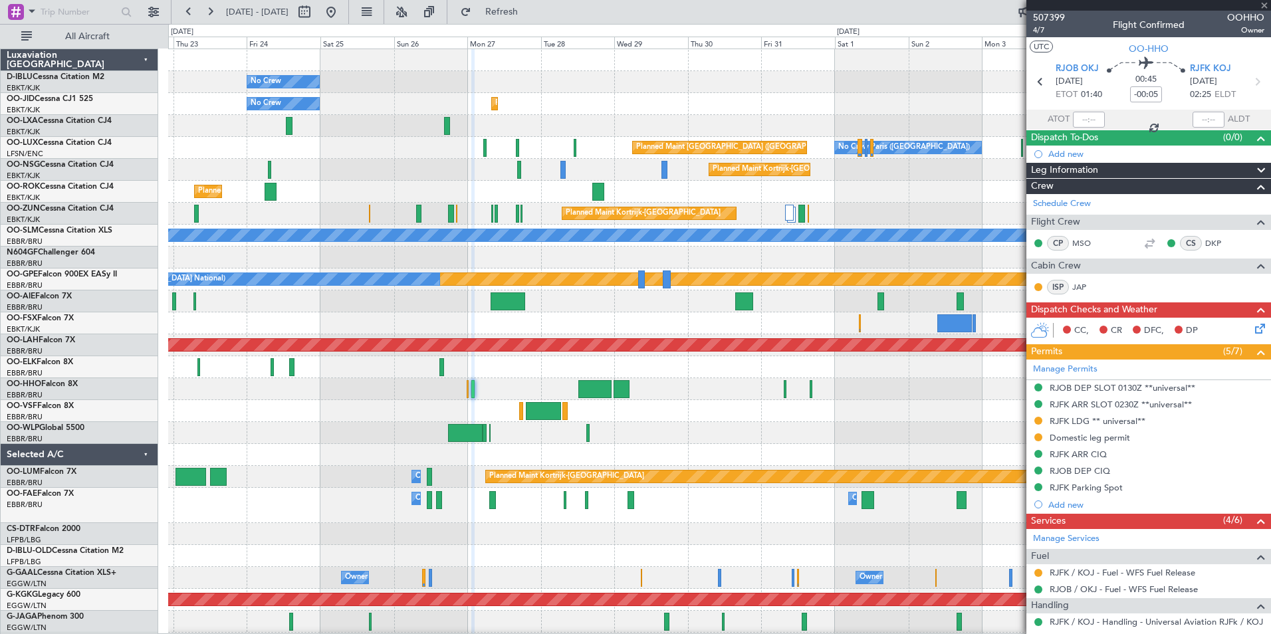
type input "1"
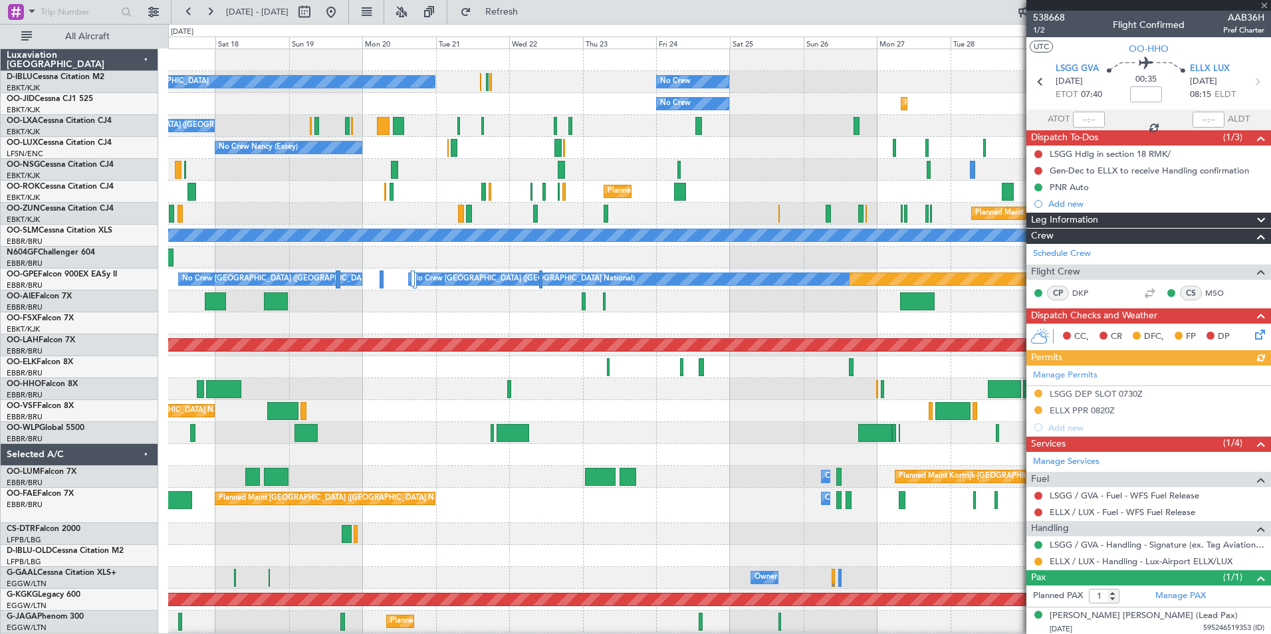
click at [657, 433] on div "No Crew No Crew Kortrijk-[GEOGRAPHIC_DATA] Planned Maint [GEOGRAPHIC_DATA]-[GEO…" at bounding box center [719, 494] width 1102 height 890
